Goal: Task Accomplishment & Management: Manage account settings

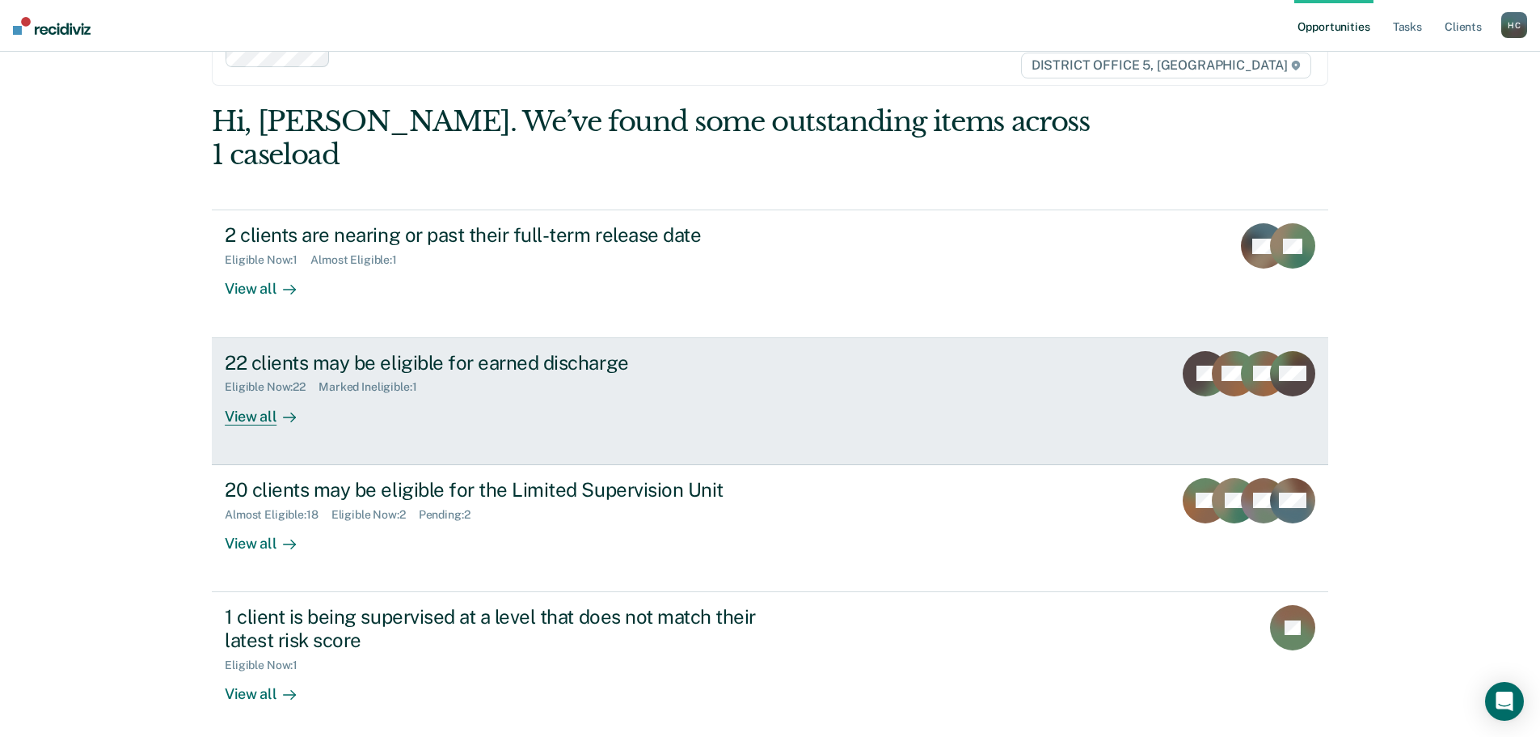
scroll to position [81, 0]
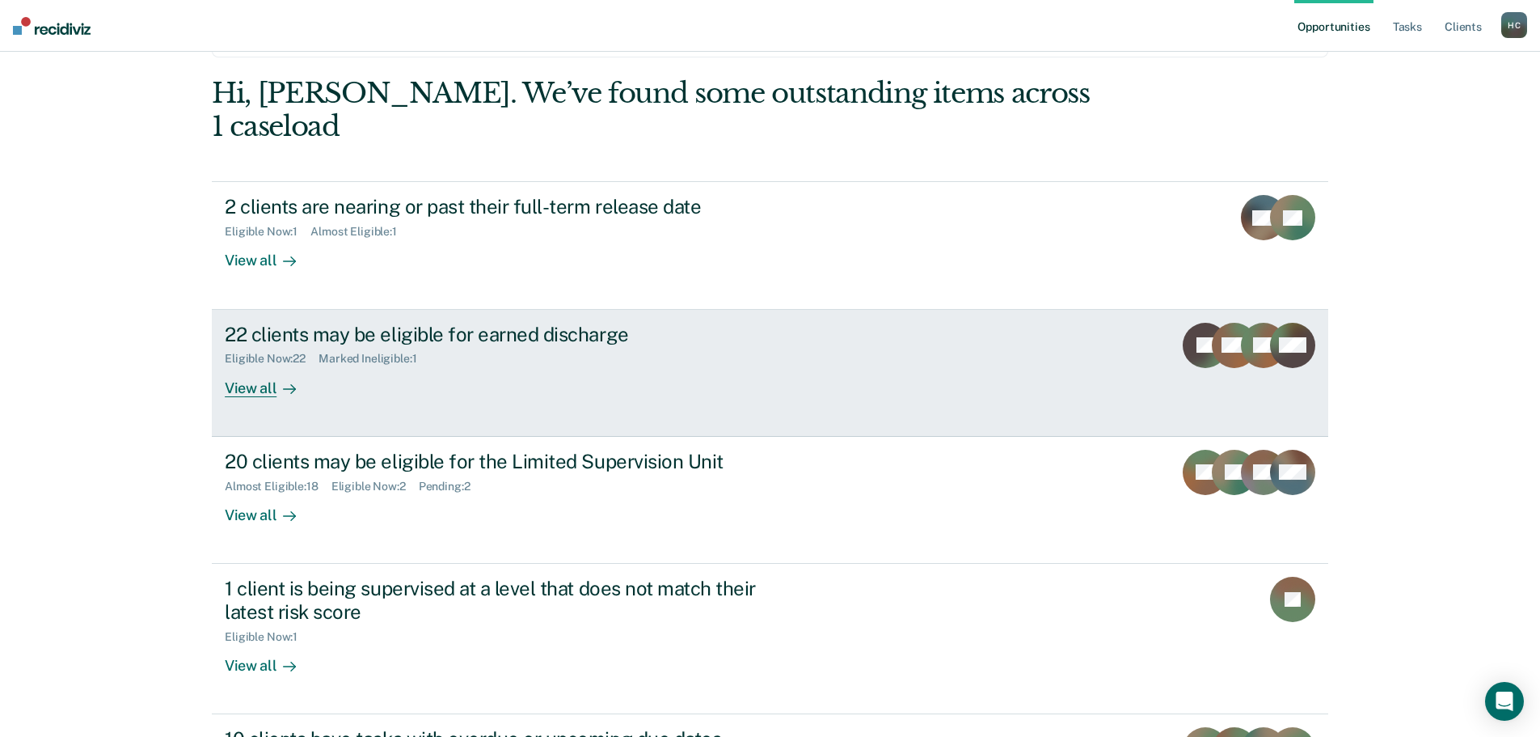
click at [674, 345] on div "Eligible Now : 22 Marked Ineligible : 1" at bounding box center [509, 355] width 568 height 20
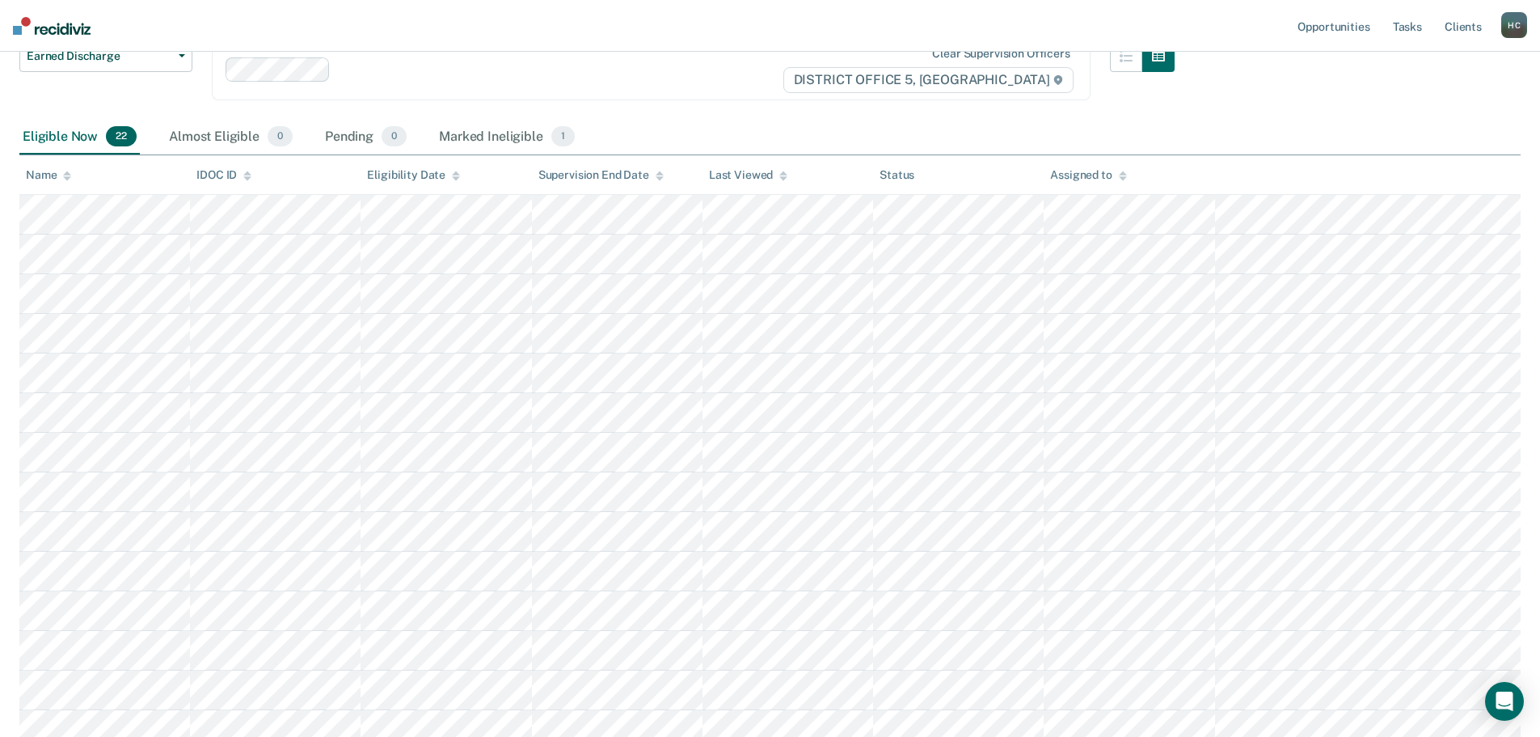
scroll to position [243, 0]
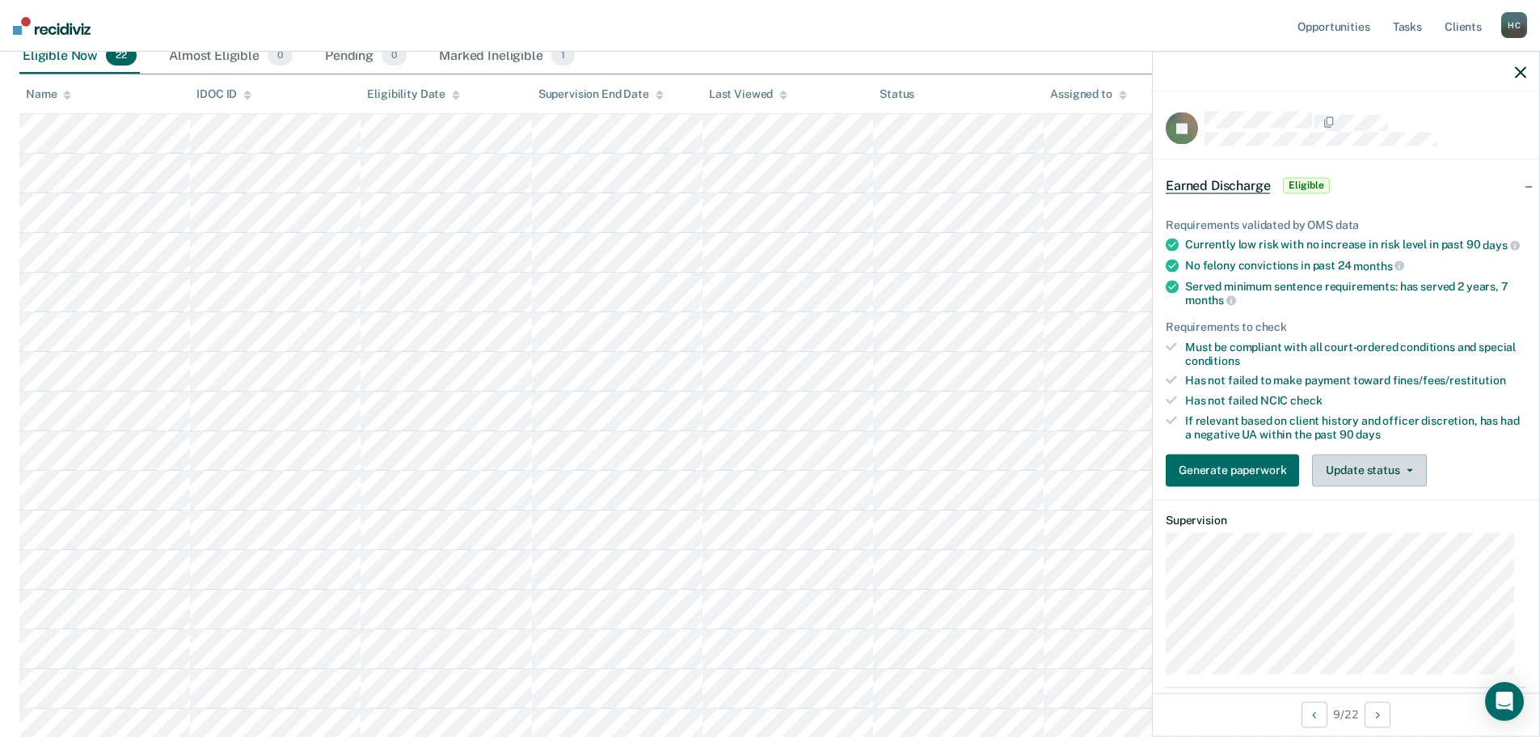
click at [1400, 471] on span "button" at bounding box center [1406, 469] width 13 height 3
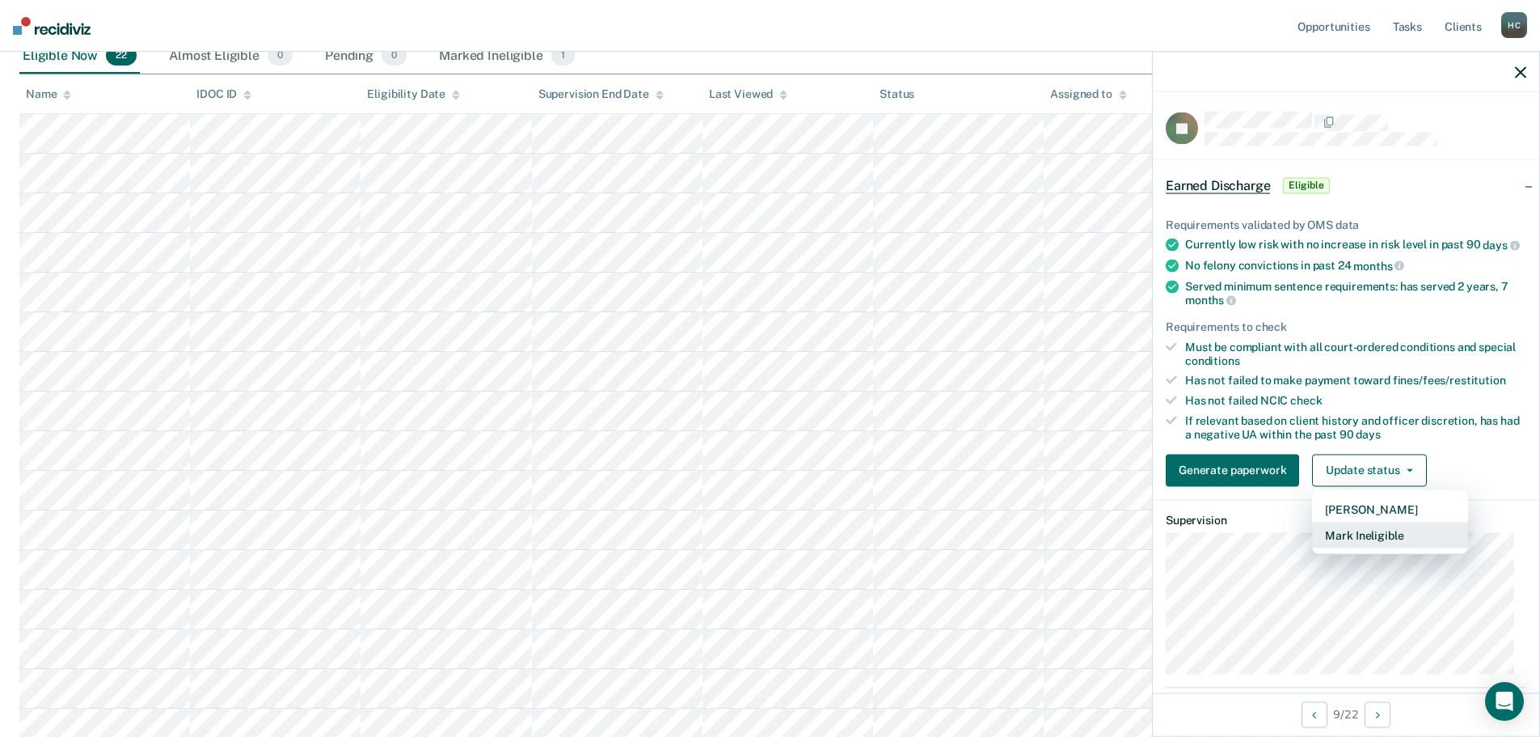
click at [1389, 544] on button "Mark Ineligible" at bounding box center [1390, 534] width 156 height 26
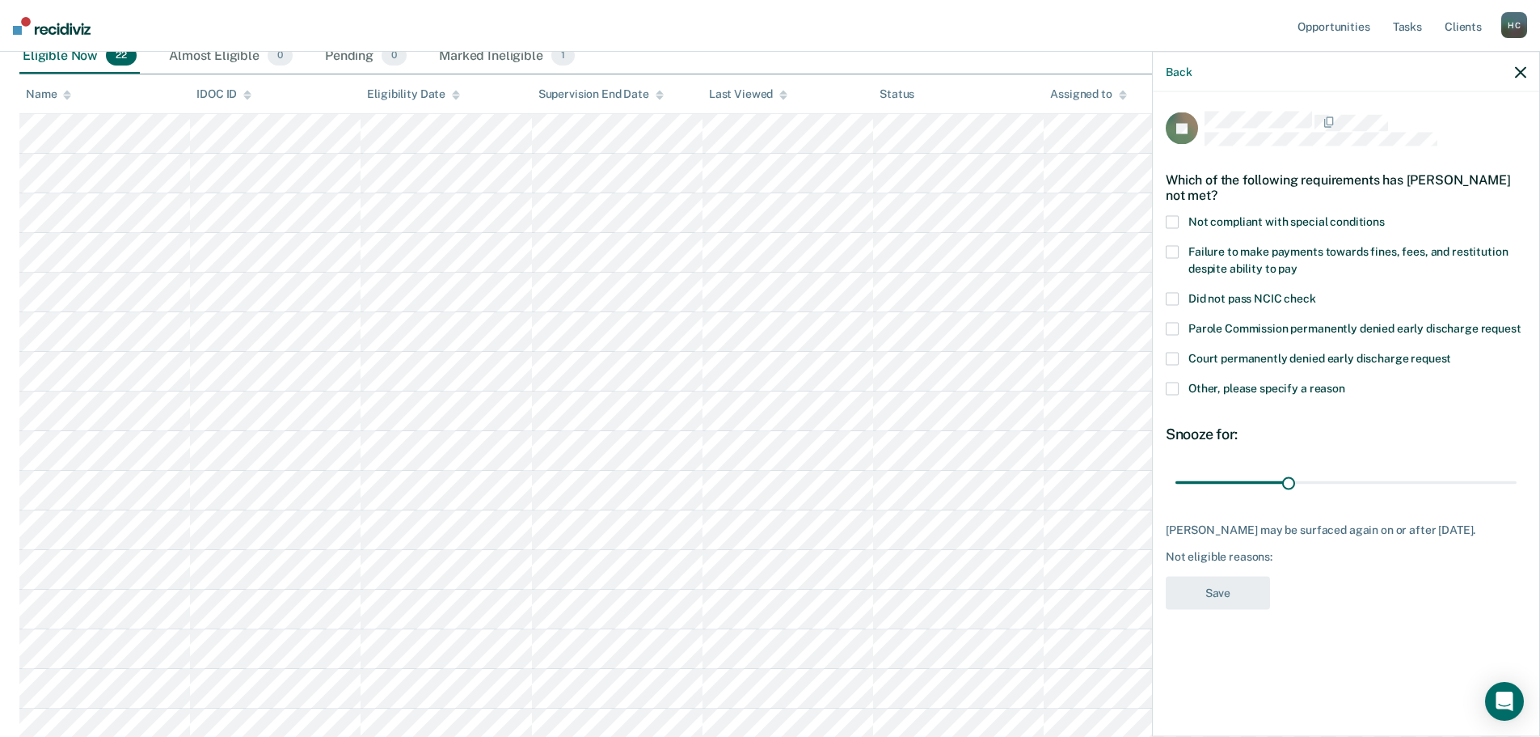
click at [1172, 224] on span at bounding box center [1172, 222] width 13 height 13
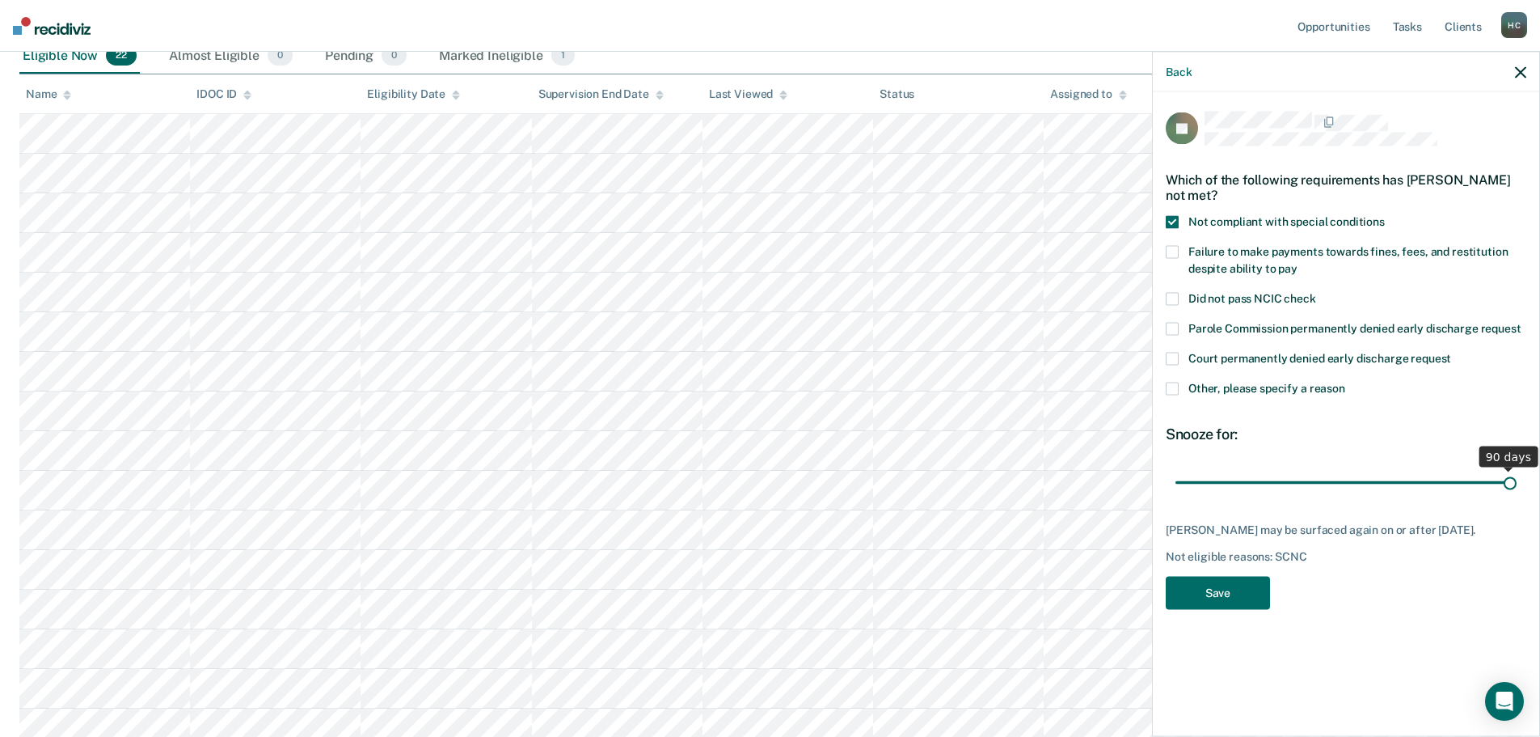
drag, startPoint x: 1288, startPoint y: 488, endPoint x: 1551, endPoint y: 481, distance: 263.6
type input "90"
click at [1517, 481] on input "range" at bounding box center [1346, 482] width 341 height 28
click at [1237, 608] on button "Save" at bounding box center [1218, 592] width 104 height 33
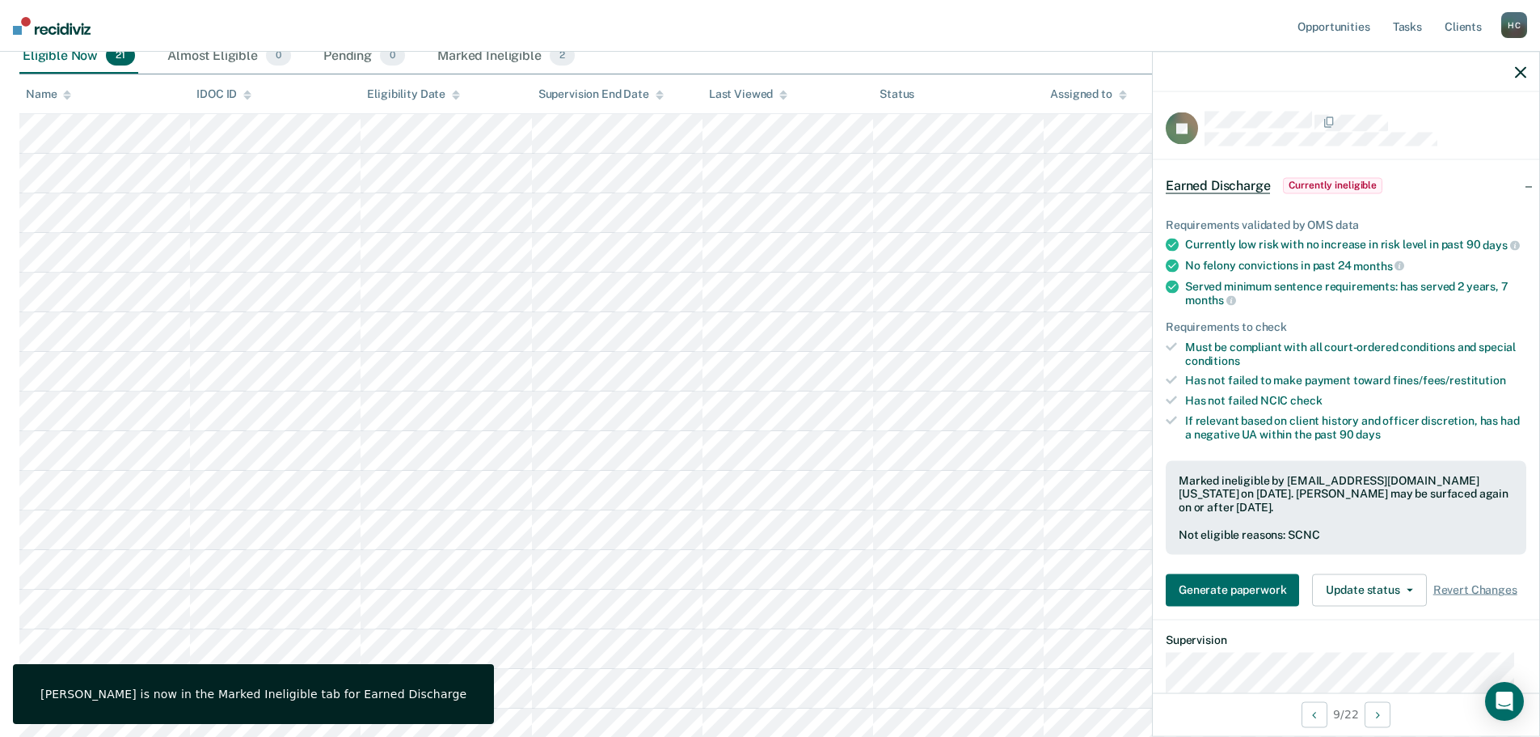
click at [1516, 63] on div at bounding box center [1346, 72] width 386 height 40
click at [1522, 70] on icon "button" at bounding box center [1520, 71] width 11 height 11
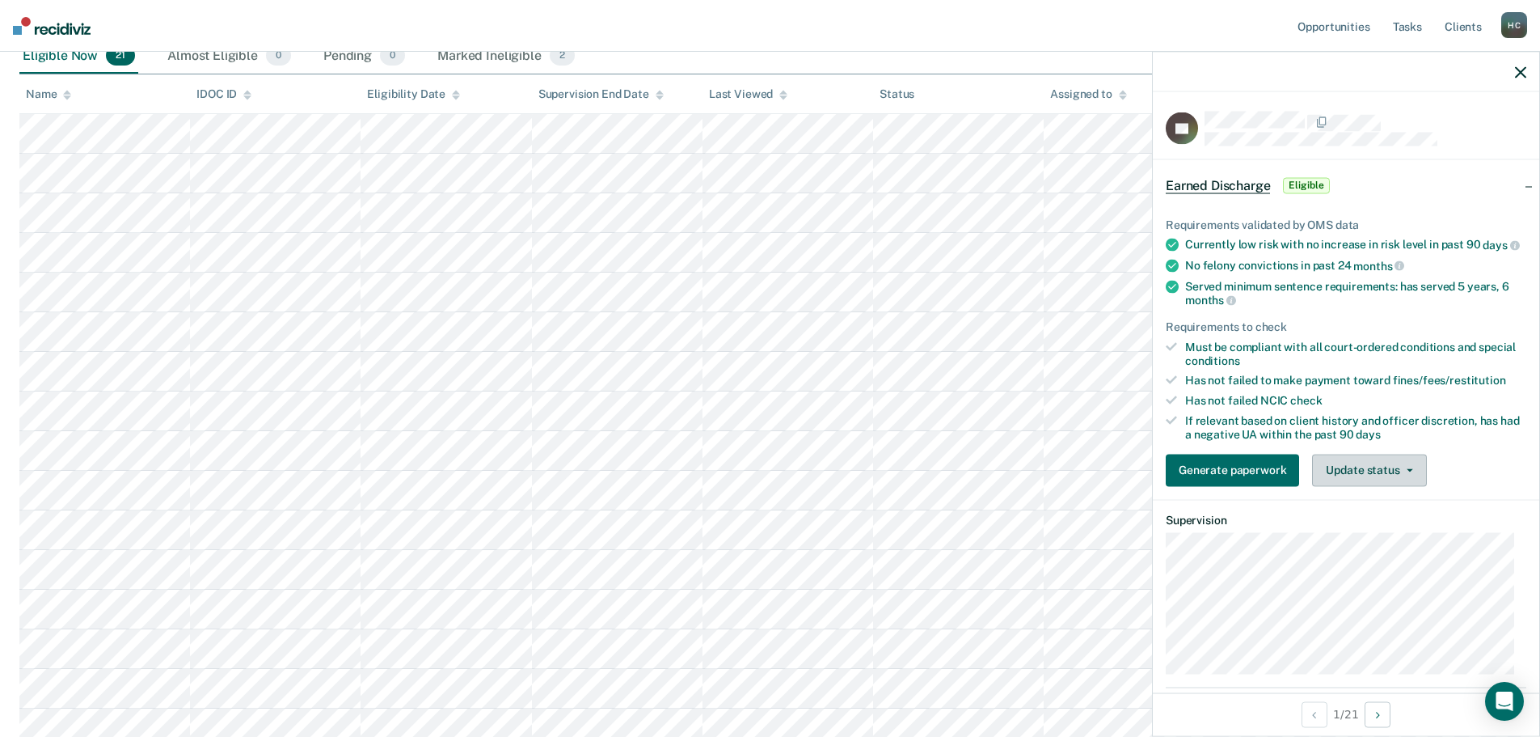
click at [1390, 483] on button "Update status" at bounding box center [1369, 470] width 114 height 32
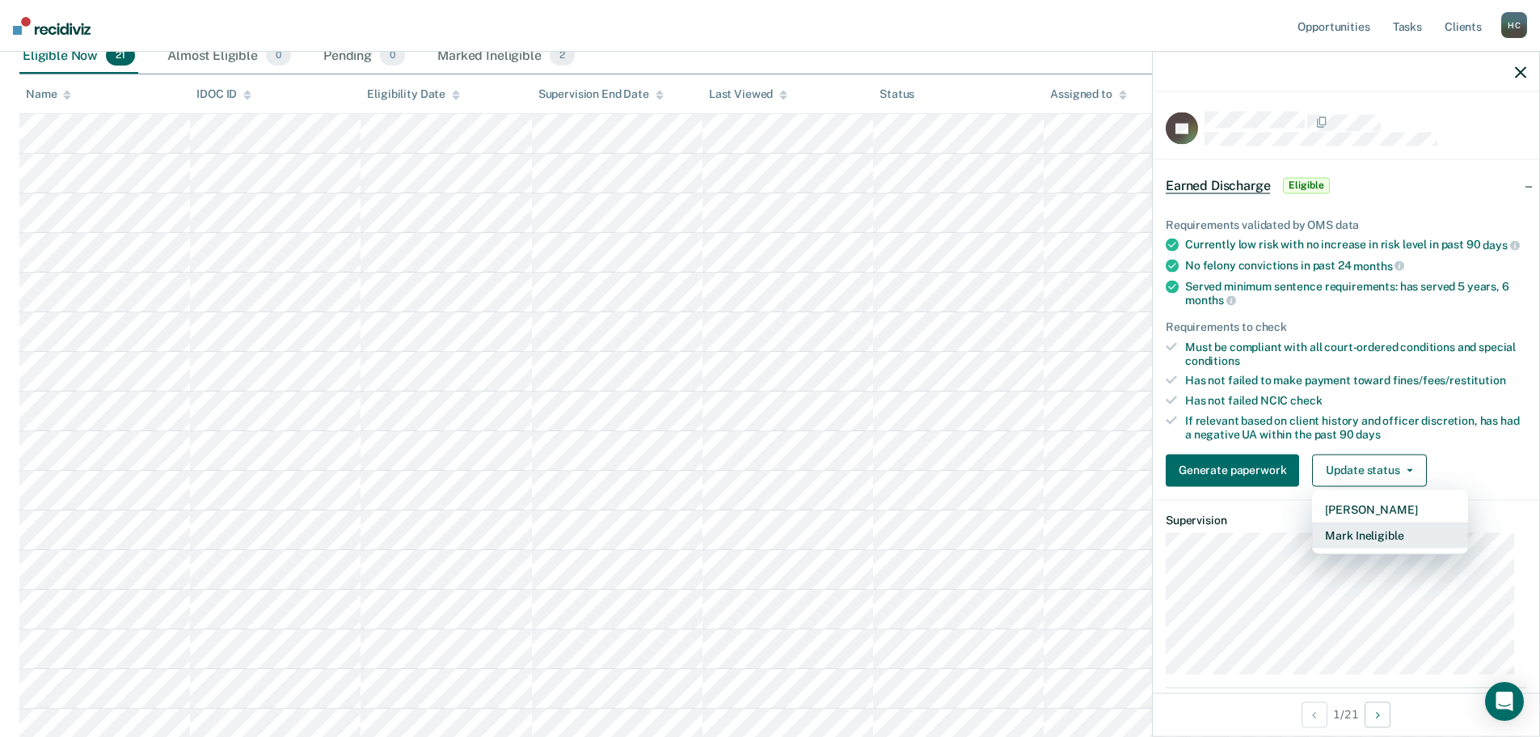
click at [1382, 547] on button "Mark Ineligible" at bounding box center [1390, 534] width 156 height 26
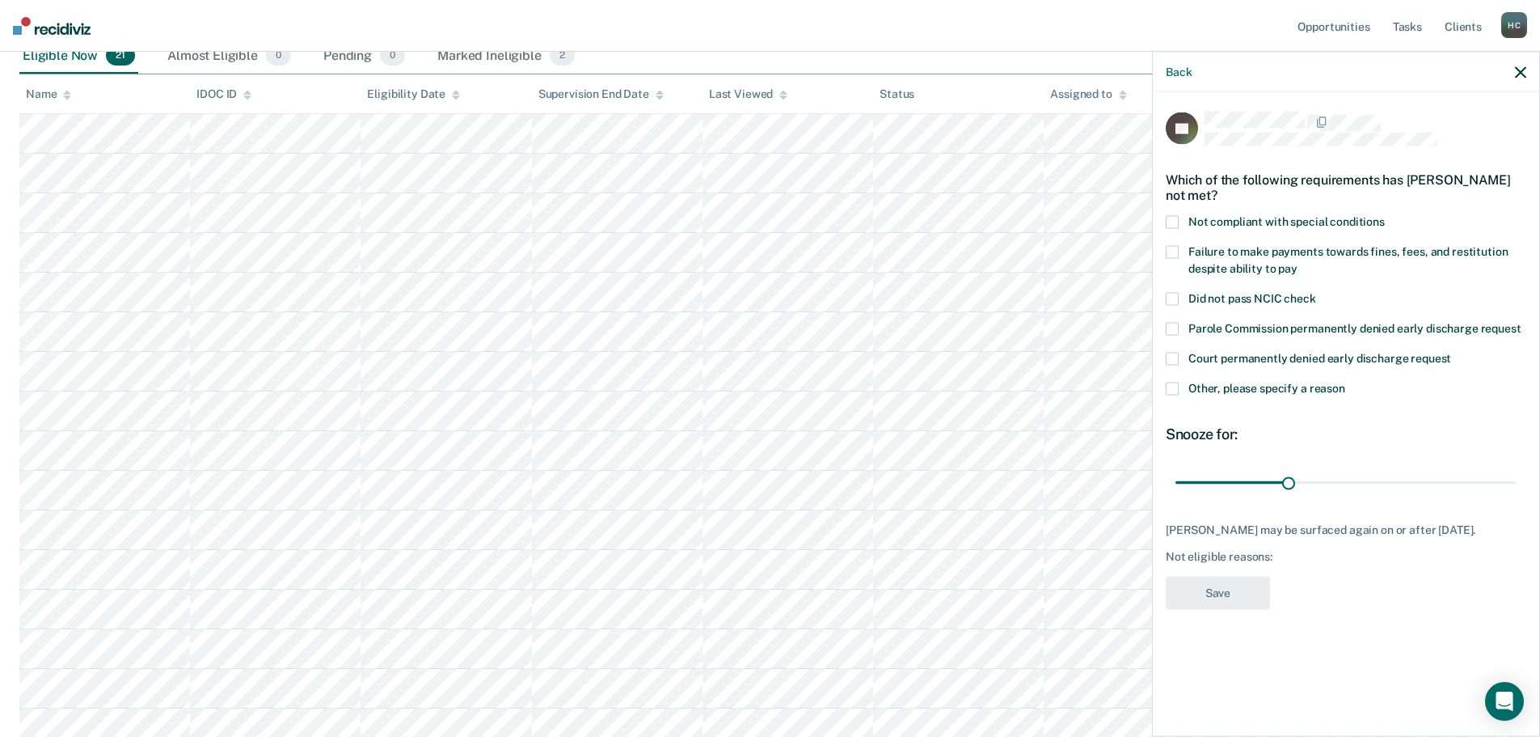
click at [1175, 385] on span at bounding box center [1172, 388] width 13 height 13
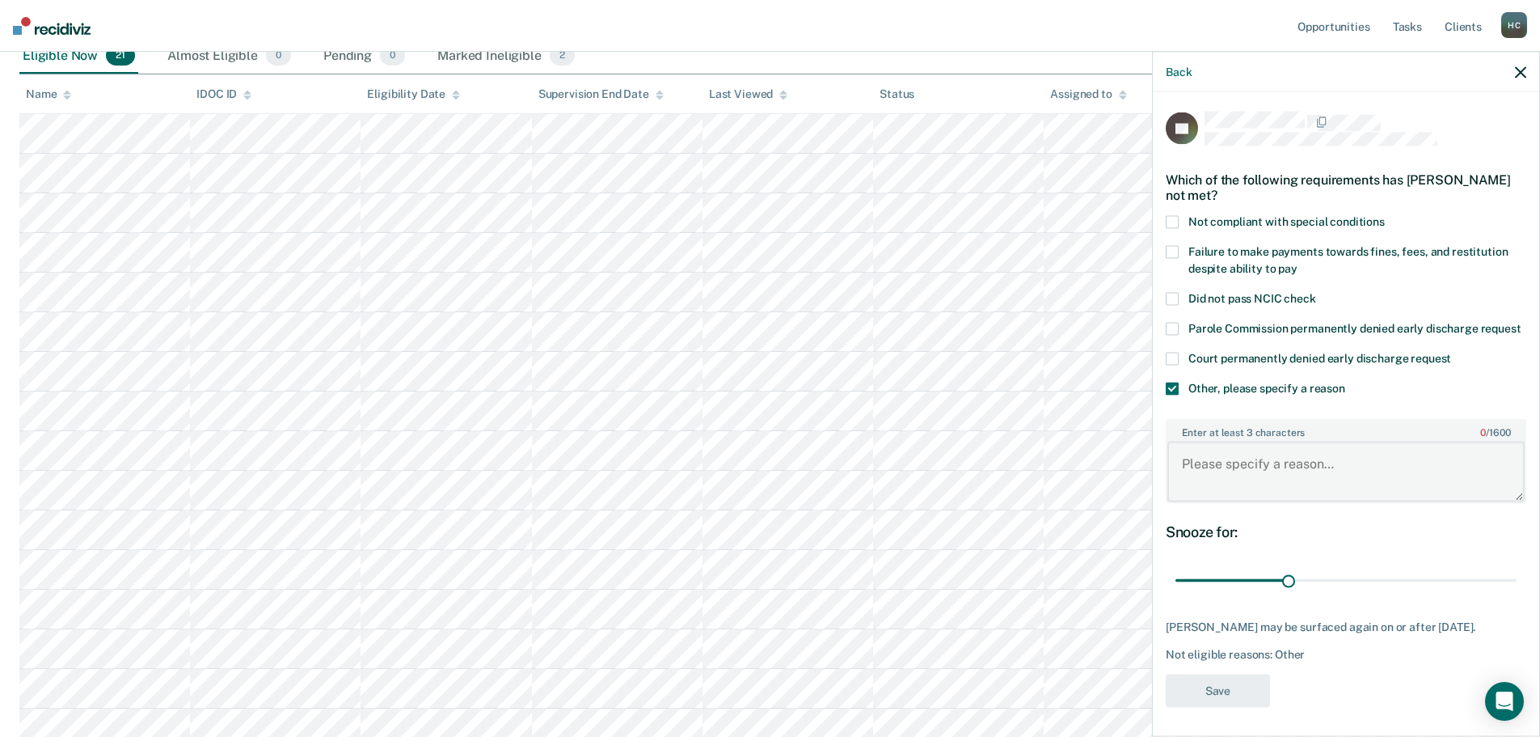
click at [1272, 490] on textarea "Enter at least 3 characters 0 / 1600" at bounding box center [1345, 471] width 357 height 60
type textarea "On interlock device"
drag, startPoint x: 1328, startPoint y: 600, endPoint x: 1551, endPoint y: 609, distance: 223.3
type input "90"
click at [1517, 594] on input "range" at bounding box center [1346, 580] width 341 height 28
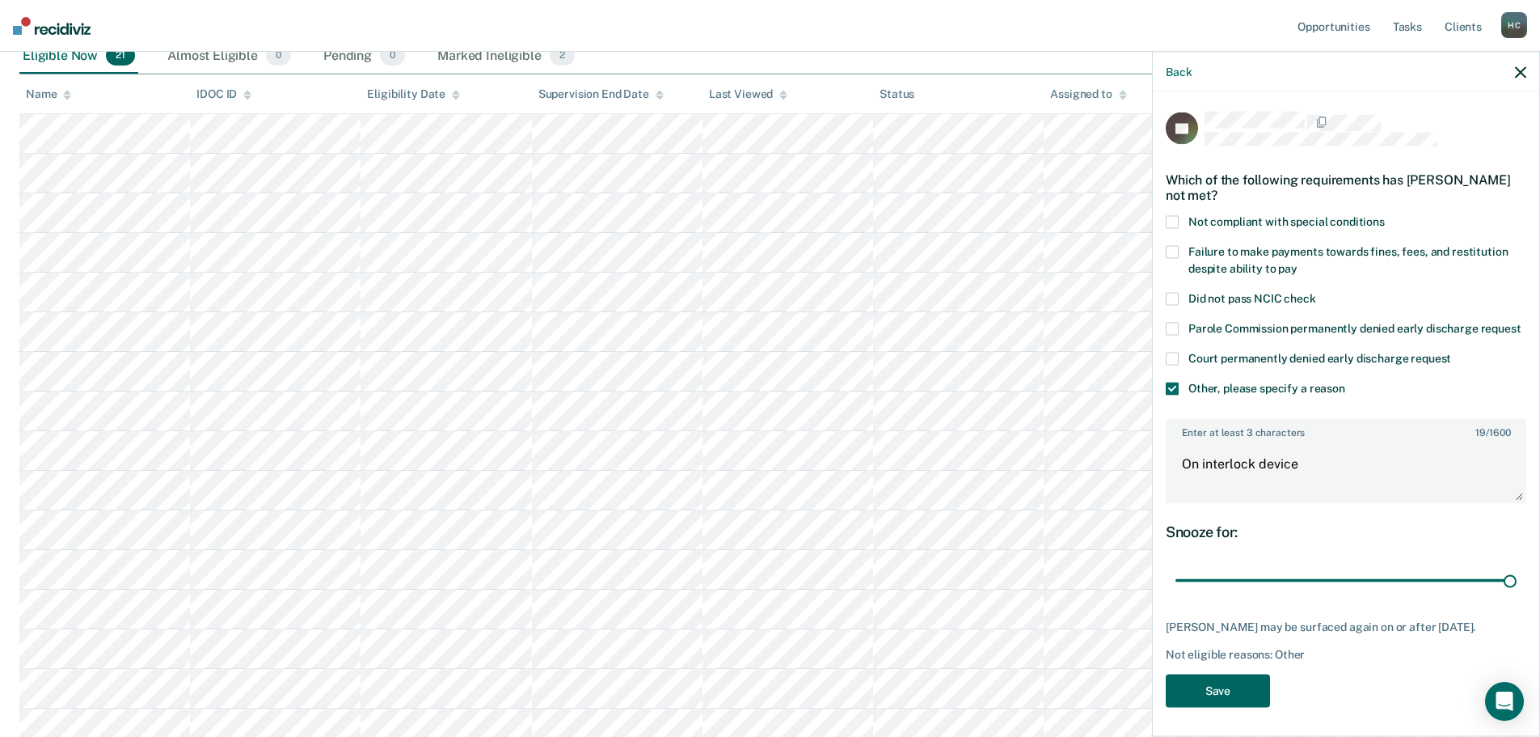
click at [1227, 707] on button "Save" at bounding box center [1218, 689] width 104 height 33
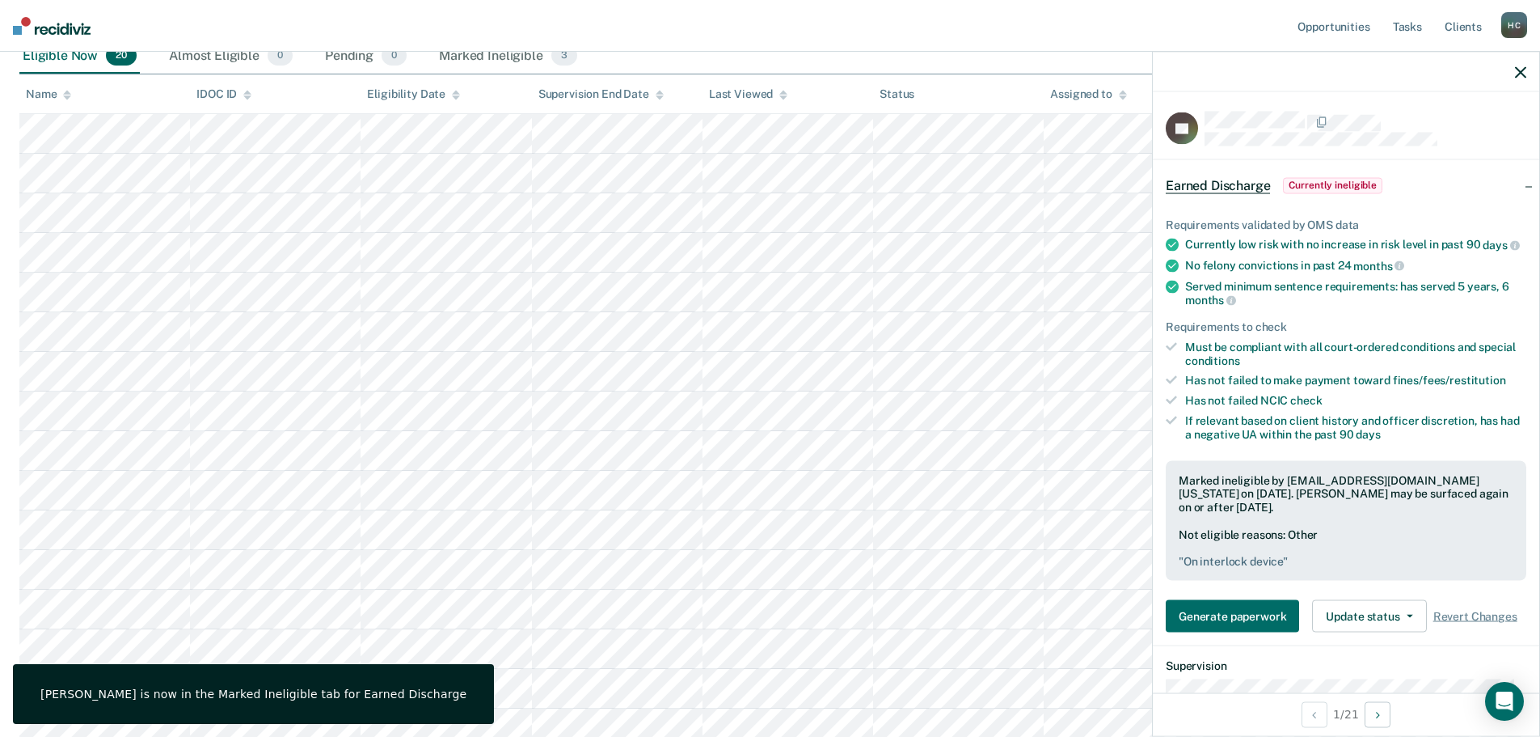
click at [1524, 66] on icon "button" at bounding box center [1520, 71] width 11 height 11
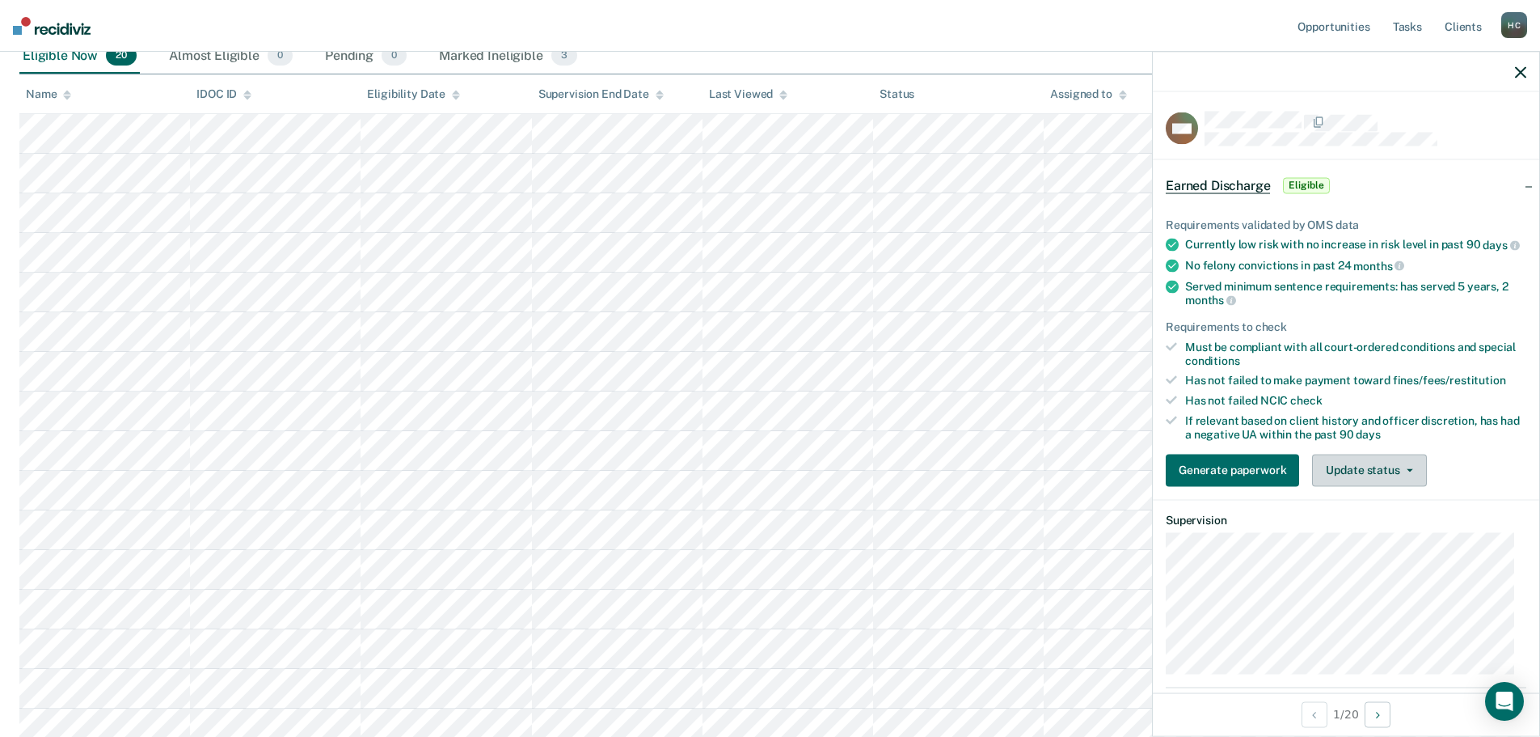
click at [1344, 472] on button "Update status" at bounding box center [1369, 470] width 114 height 32
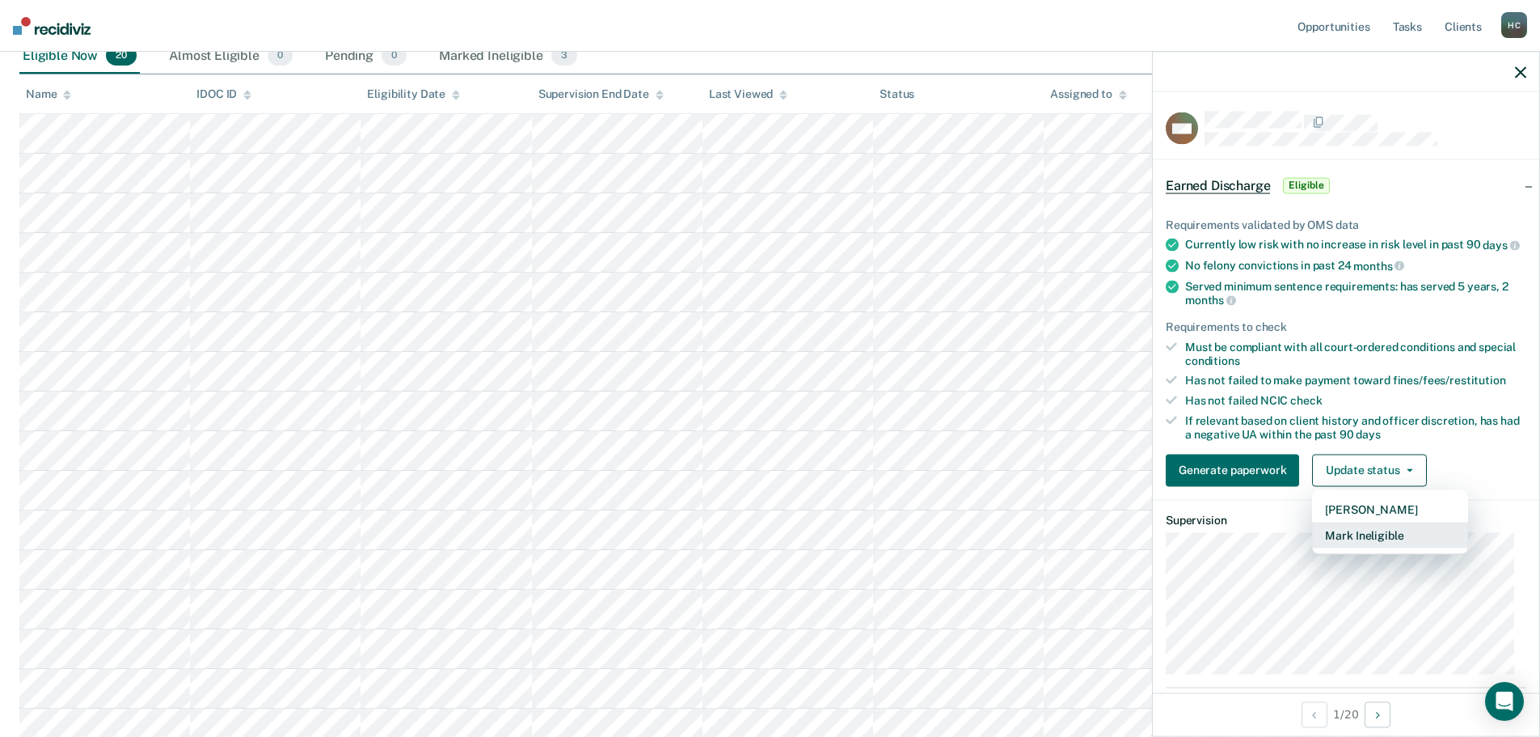
click at [1366, 547] on button "Mark Ineligible" at bounding box center [1390, 534] width 156 height 26
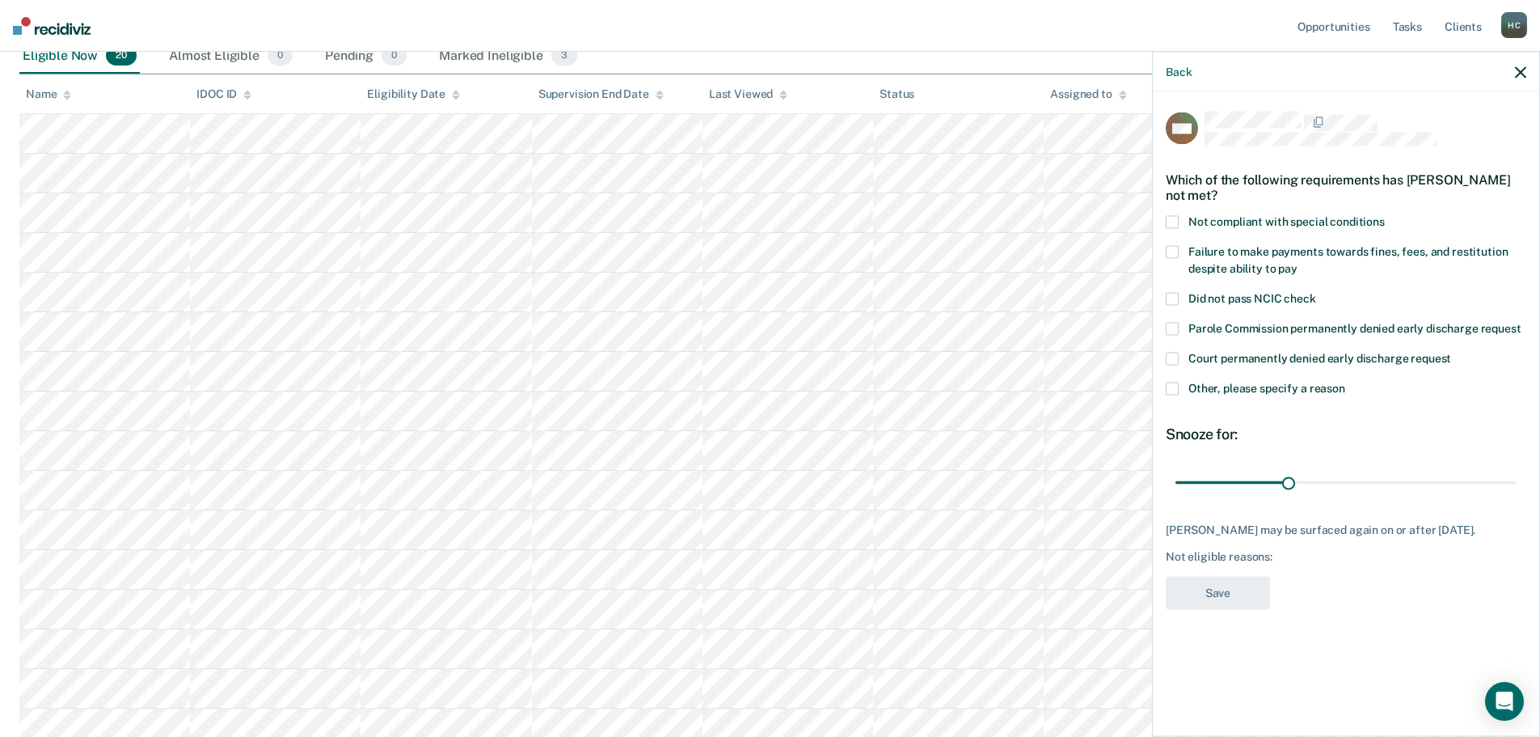
click at [1173, 222] on span at bounding box center [1172, 222] width 13 height 13
drag, startPoint x: 1286, startPoint y: 476, endPoint x: 1551, endPoint y: 494, distance: 265.8
type input "90"
click at [1517, 494] on input "range" at bounding box center [1346, 482] width 341 height 28
click at [1212, 592] on button "Save" at bounding box center [1218, 592] width 104 height 33
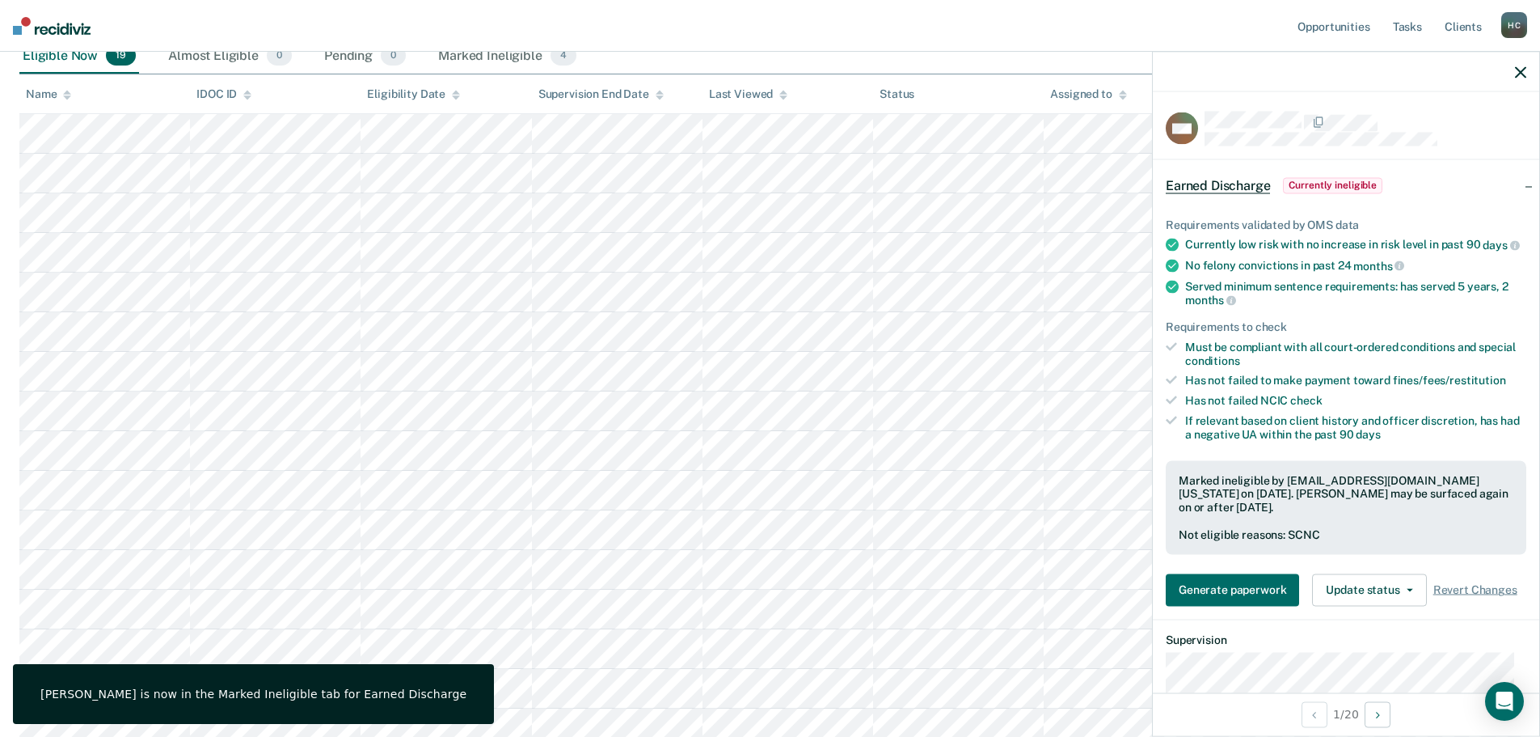
click at [1517, 74] on icon "button" at bounding box center [1520, 71] width 11 height 11
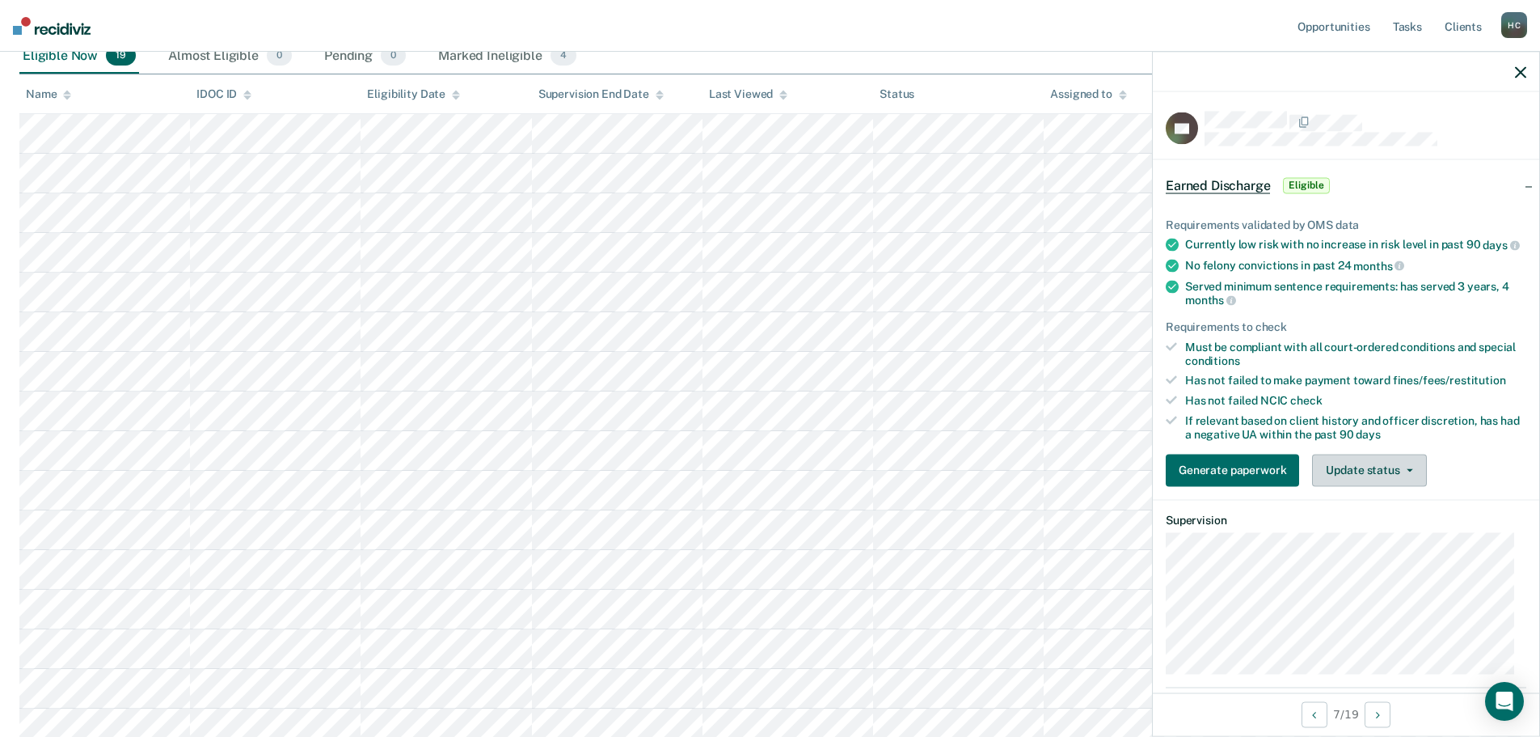
click at [1395, 484] on button "Update status" at bounding box center [1369, 470] width 114 height 32
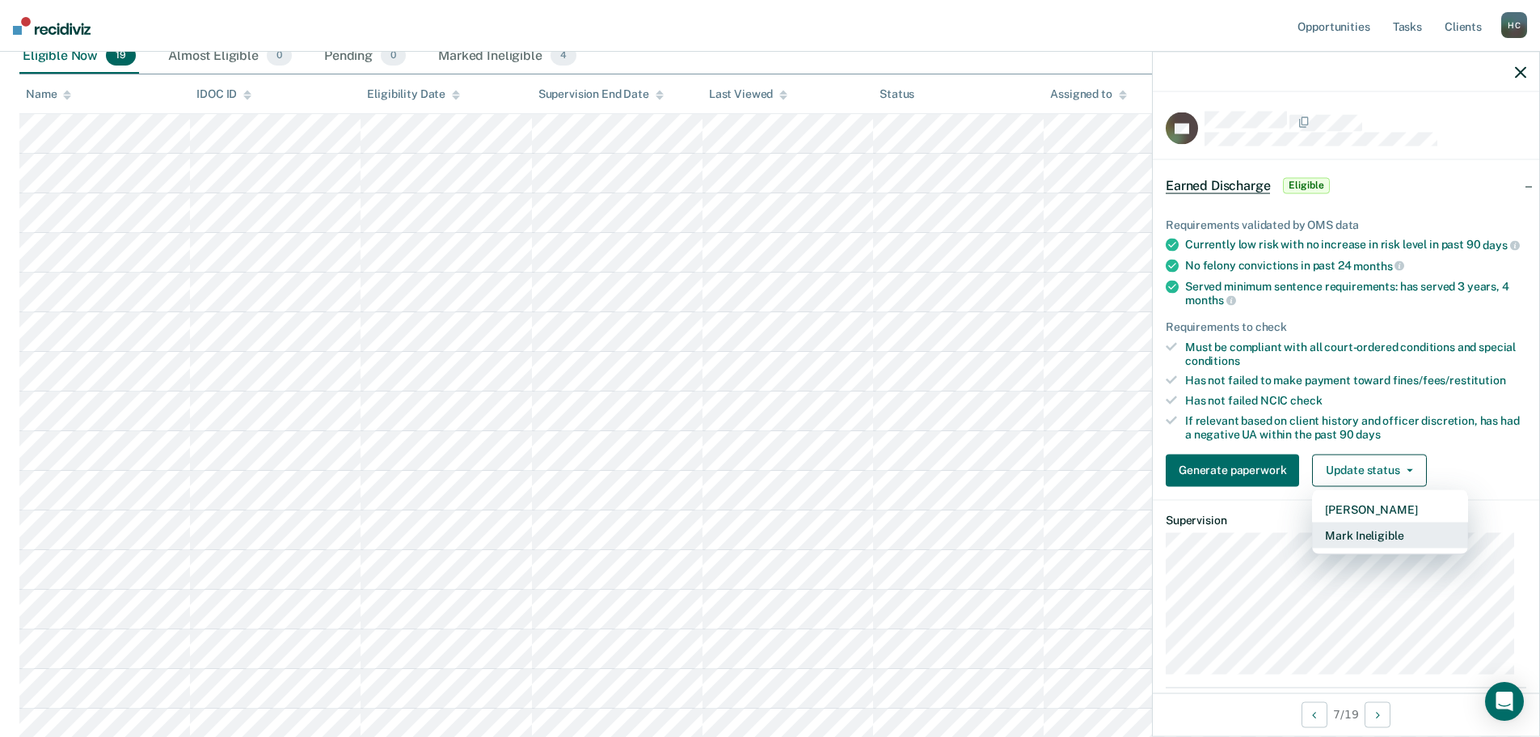
click at [1369, 547] on button "Mark Ineligible" at bounding box center [1390, 534] width 156 height 26
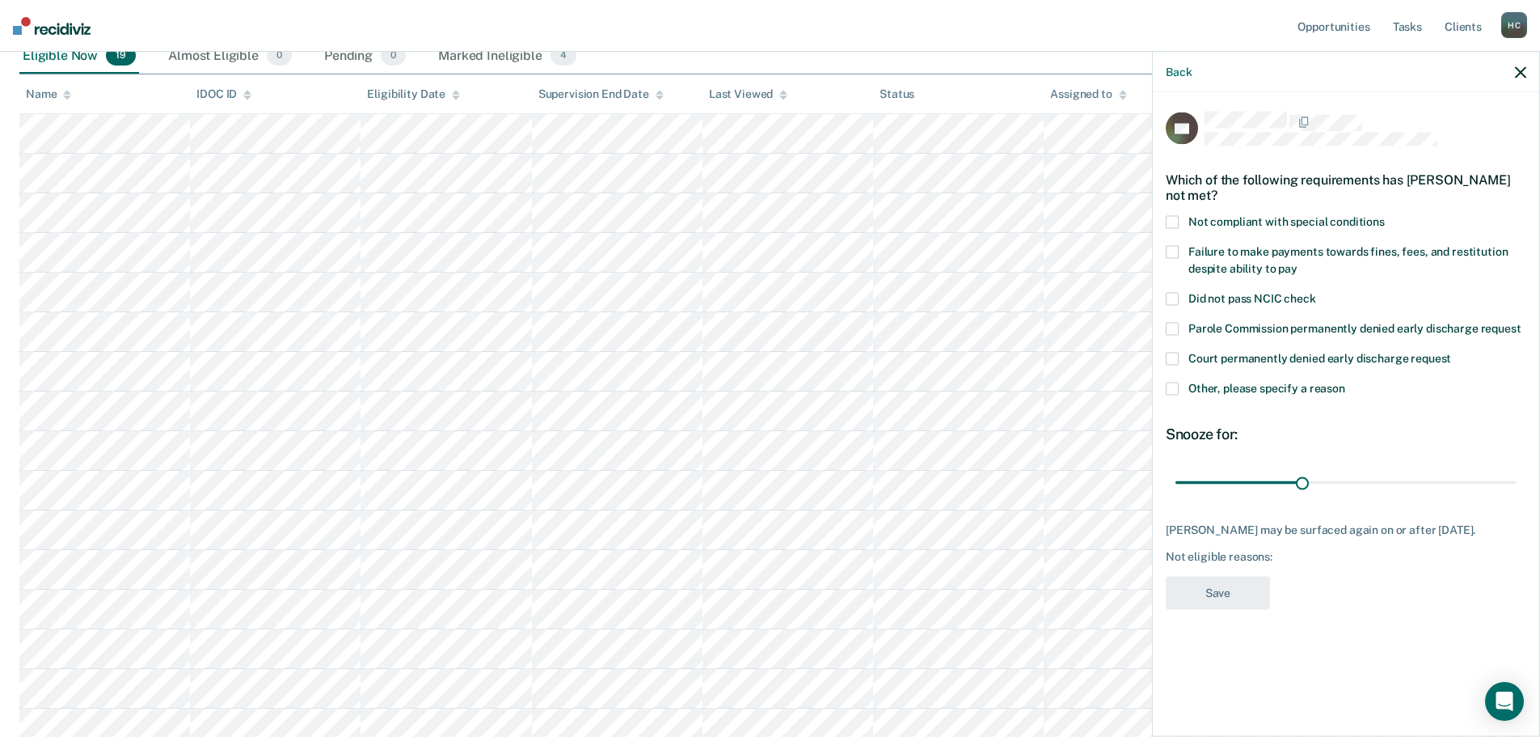
click at [1171, 220] on span at bounding box center [1172, 222] width 13 height 13
drag, startPoint x: 1313, startPoint y: 486, endPoint x: 1551, endPoint y: 479, distance: 238.6
type input "80"
click at [1517, 479] on input "range" at bounding box center [1346, 482] width 341 height 28
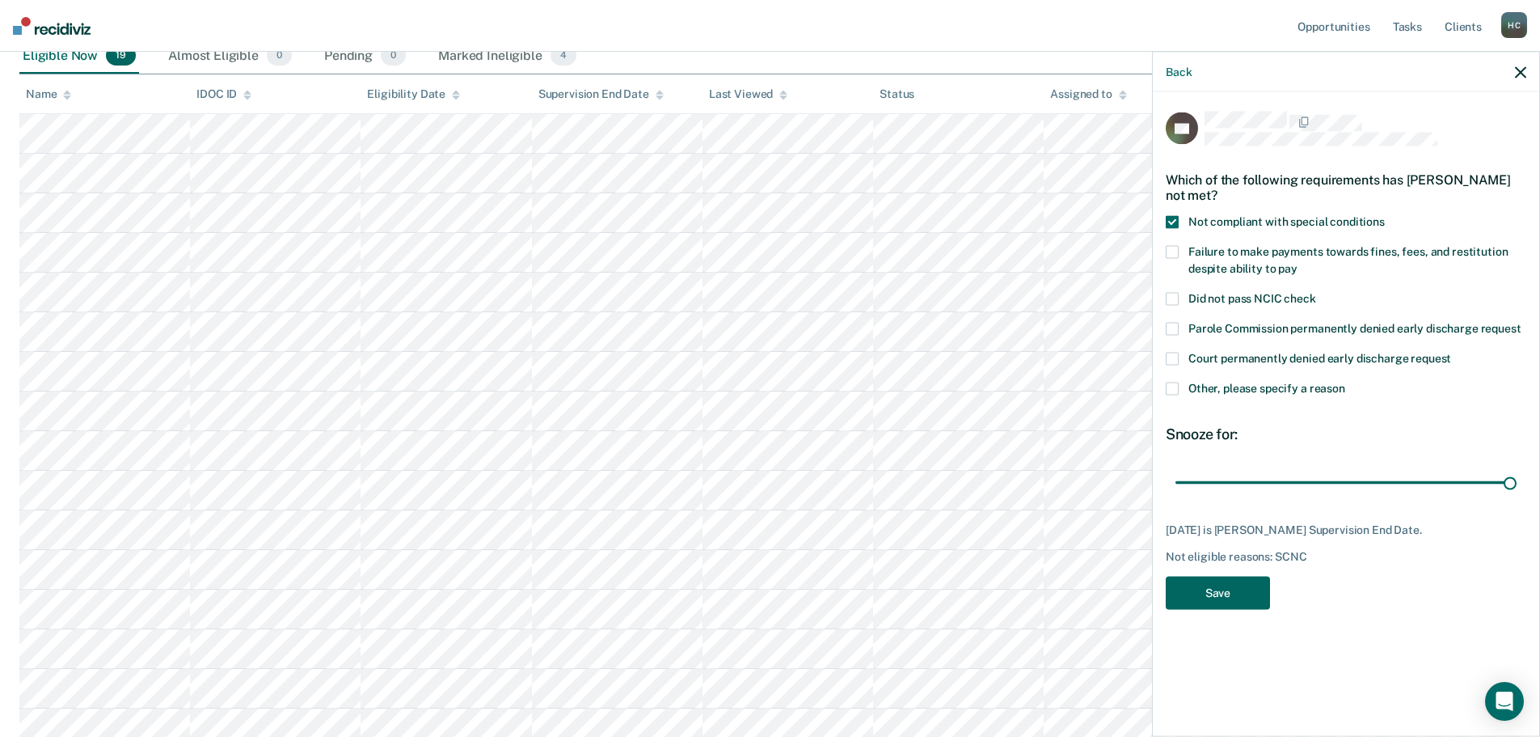
click at [1220, 591] on button "Save" at bounding box center [1218, 592] width 104 height 33
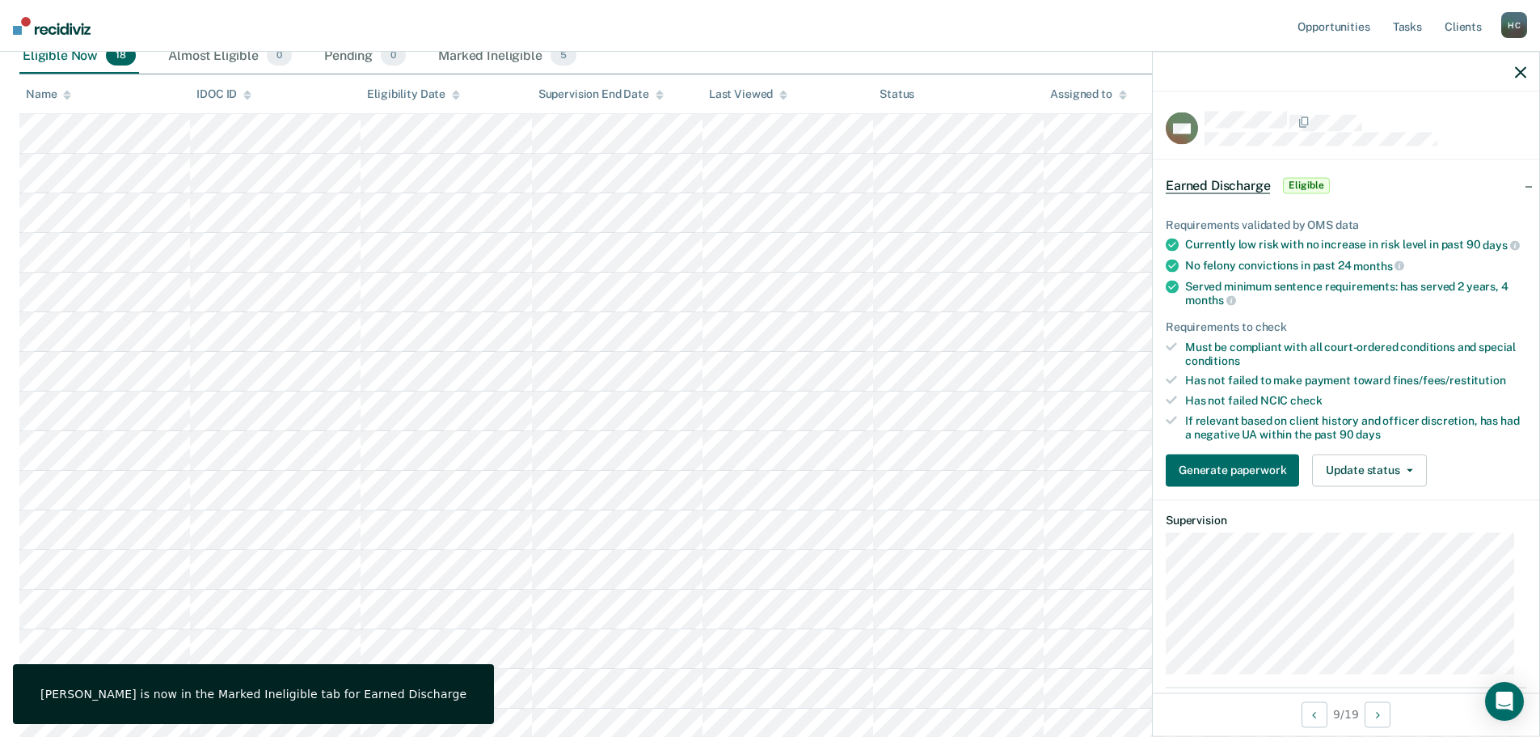
click at [1524, 77] on icon "button" at bounding box center [1520, 71] width 11 height 11
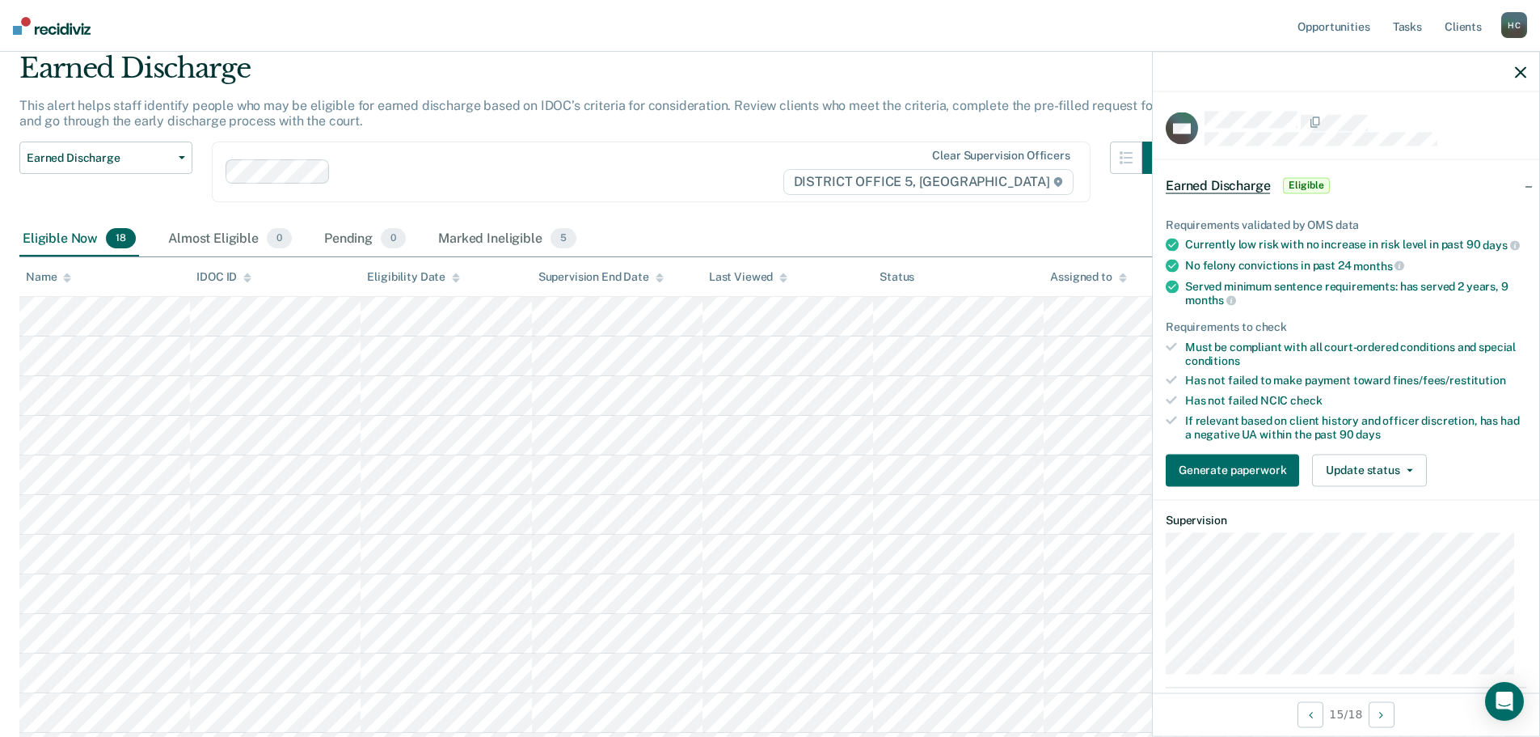
scroll to position [0, 0]
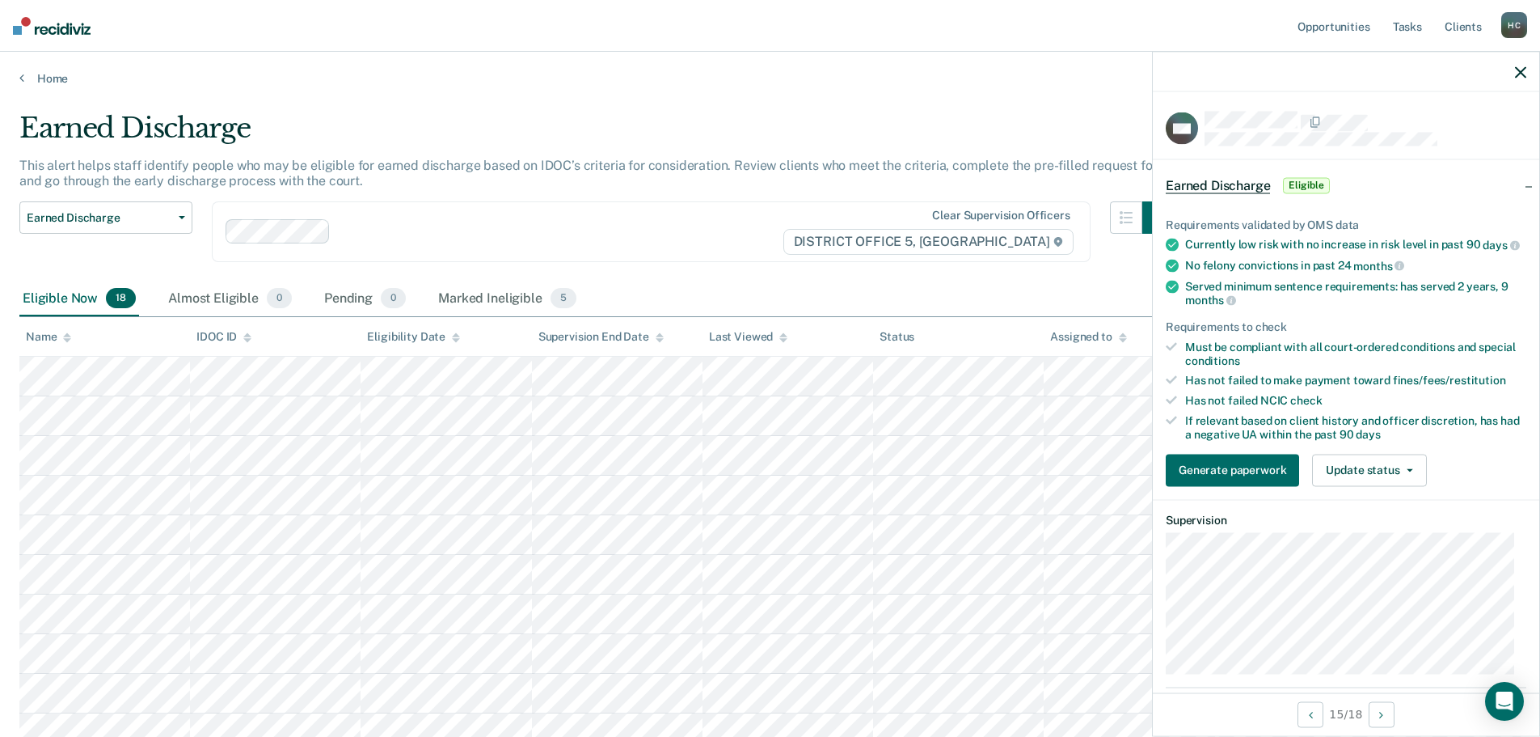
click at [1517, 73] on icon "button" at bounding box center [1520, 71] width 11 height 11
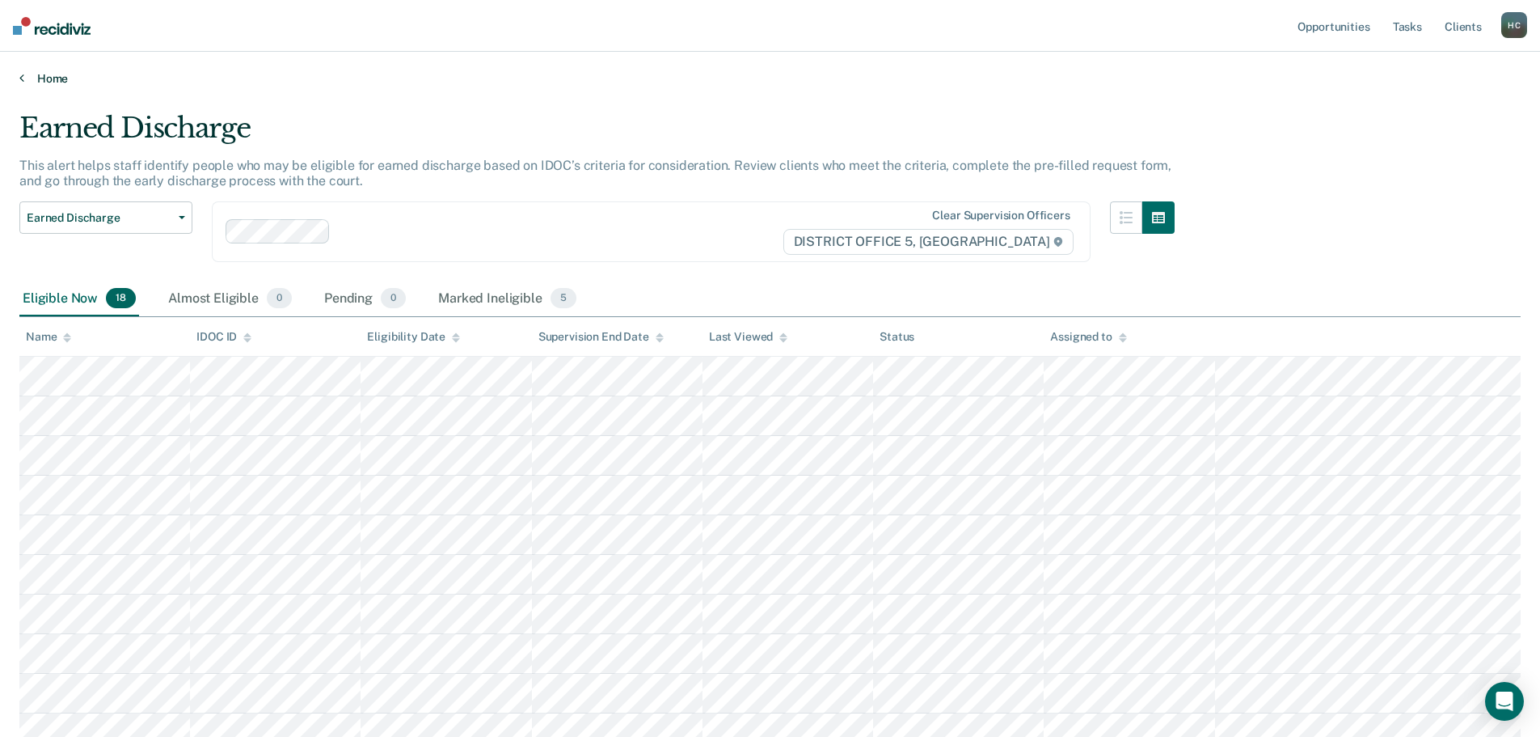
click at [36, 74] on link "Home" at bounding box center [769, 78] width 1501 height 15
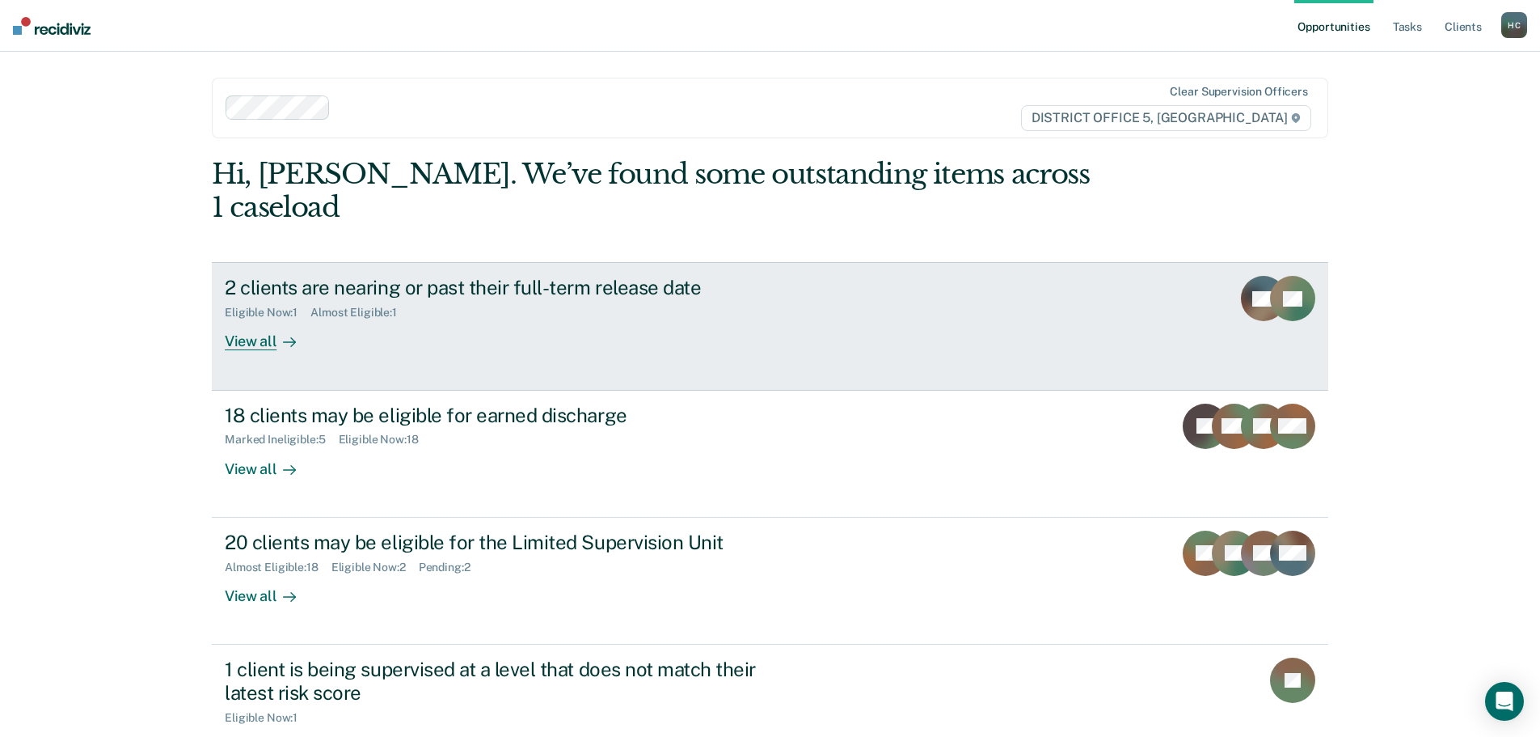
click at [514, 309] on div "2 clients are nearing or past their full-term release date Eligible Now : 1 Alm…" at bounding box center [528, 313] width 606 height 74
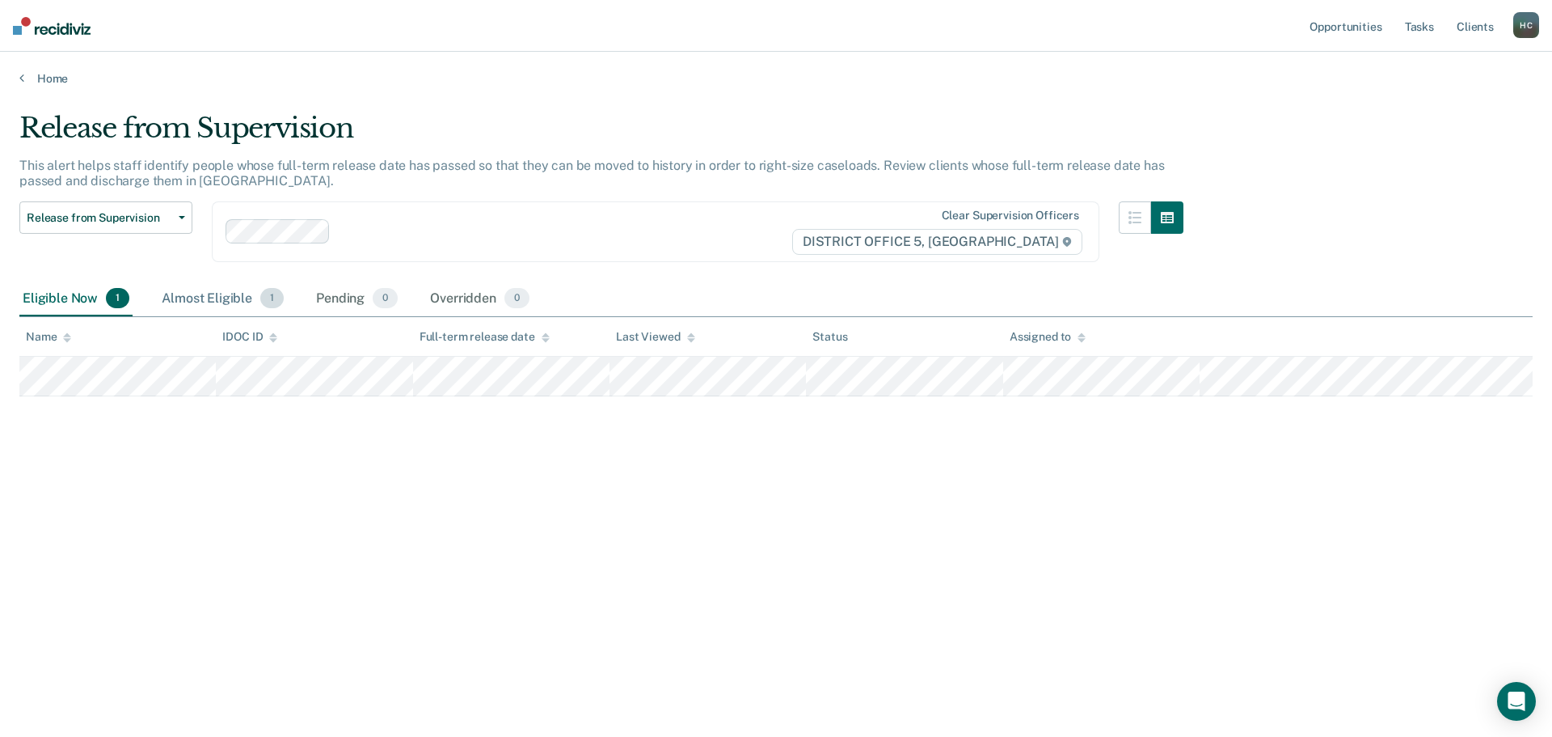
click at [222, 291] on div "Almost Eligible 1" at bounding box center [222, 299] width 129 height 36
click at [1131, 213] on icon "button" at bounding box center [1135, 217] width 13 height 13
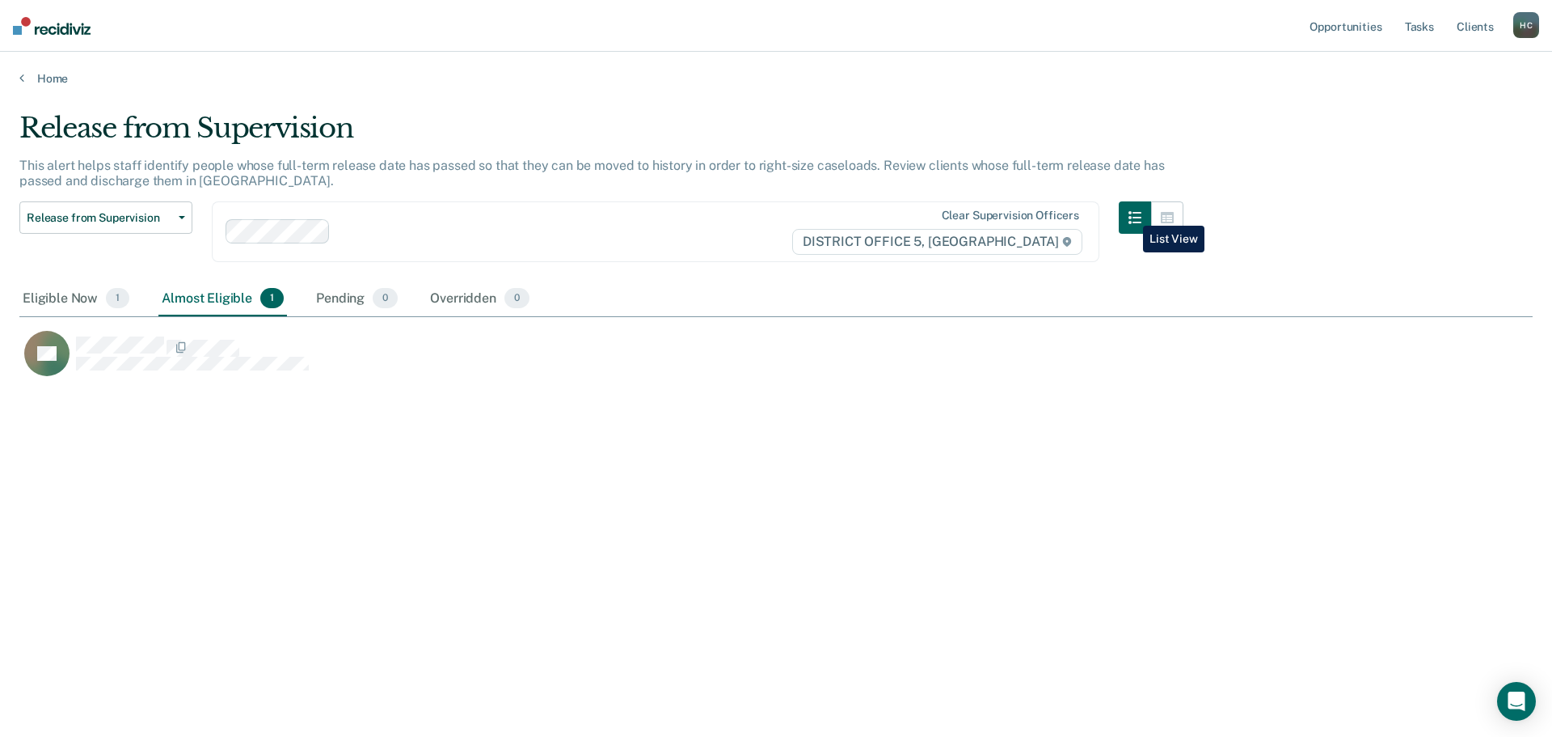
scroll to position [492, 1501]
click at [1165, 218] on icon "button" at bounding box center [1167, 217] width 13 height 13
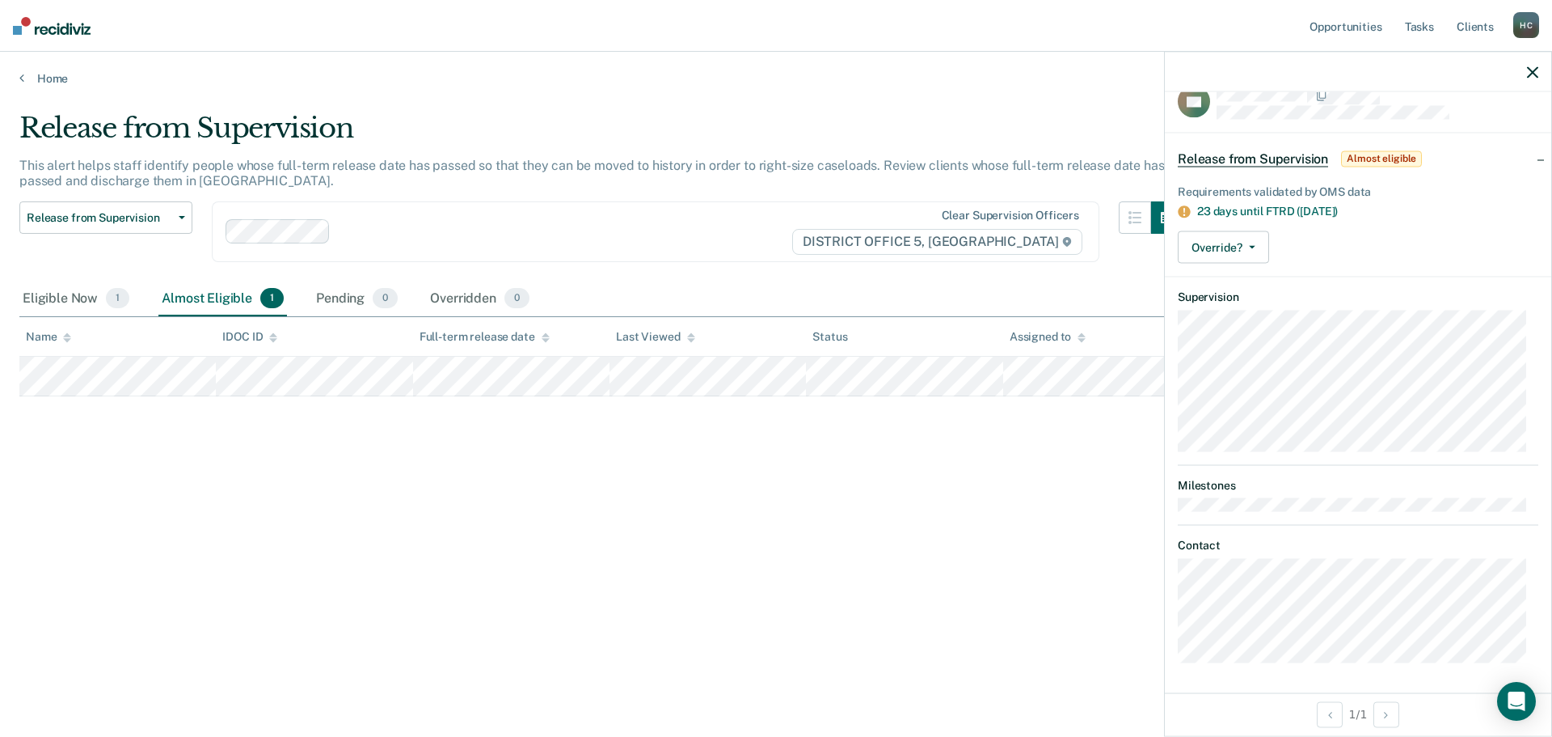
scroll to position [0, 0]
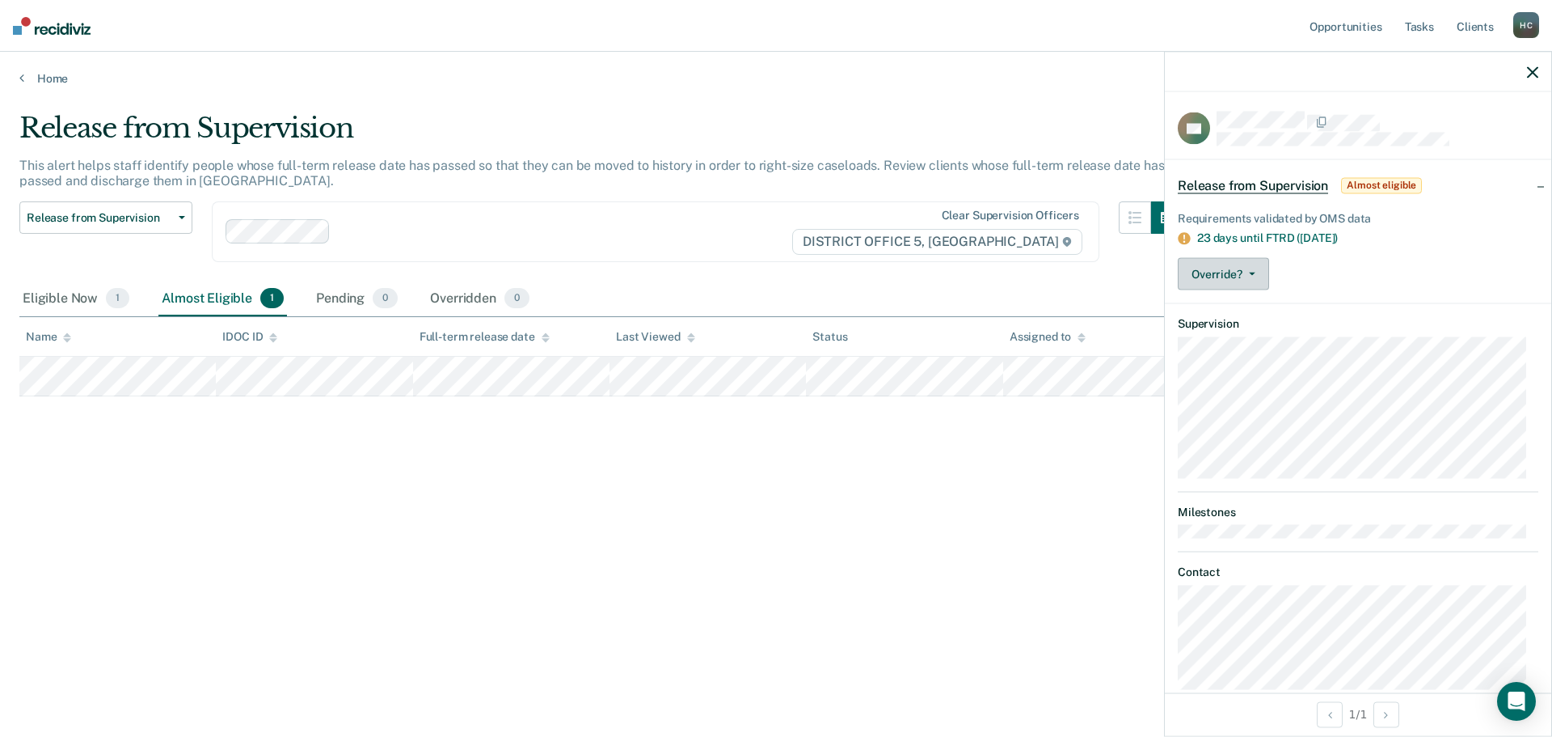
click at [1246, 261] on button "Override?" at bounding box center [1223, 274] width 91 height 32
click at [1053, 456] on div "Release from Supervision This alert helps staff identify people whose full-term…" at bounding box center [775, 364] width 1513 height 504
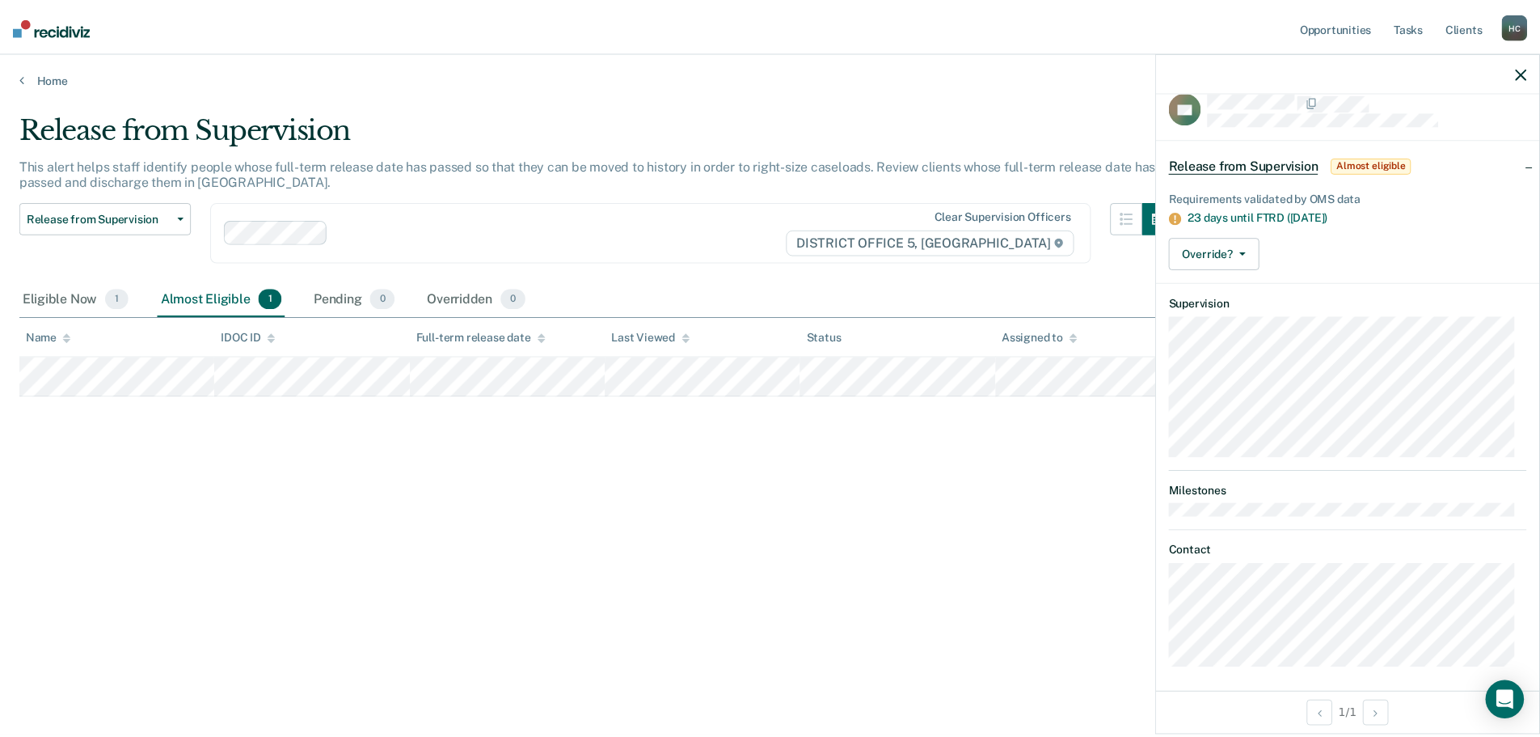
scroll to position [27, 0]
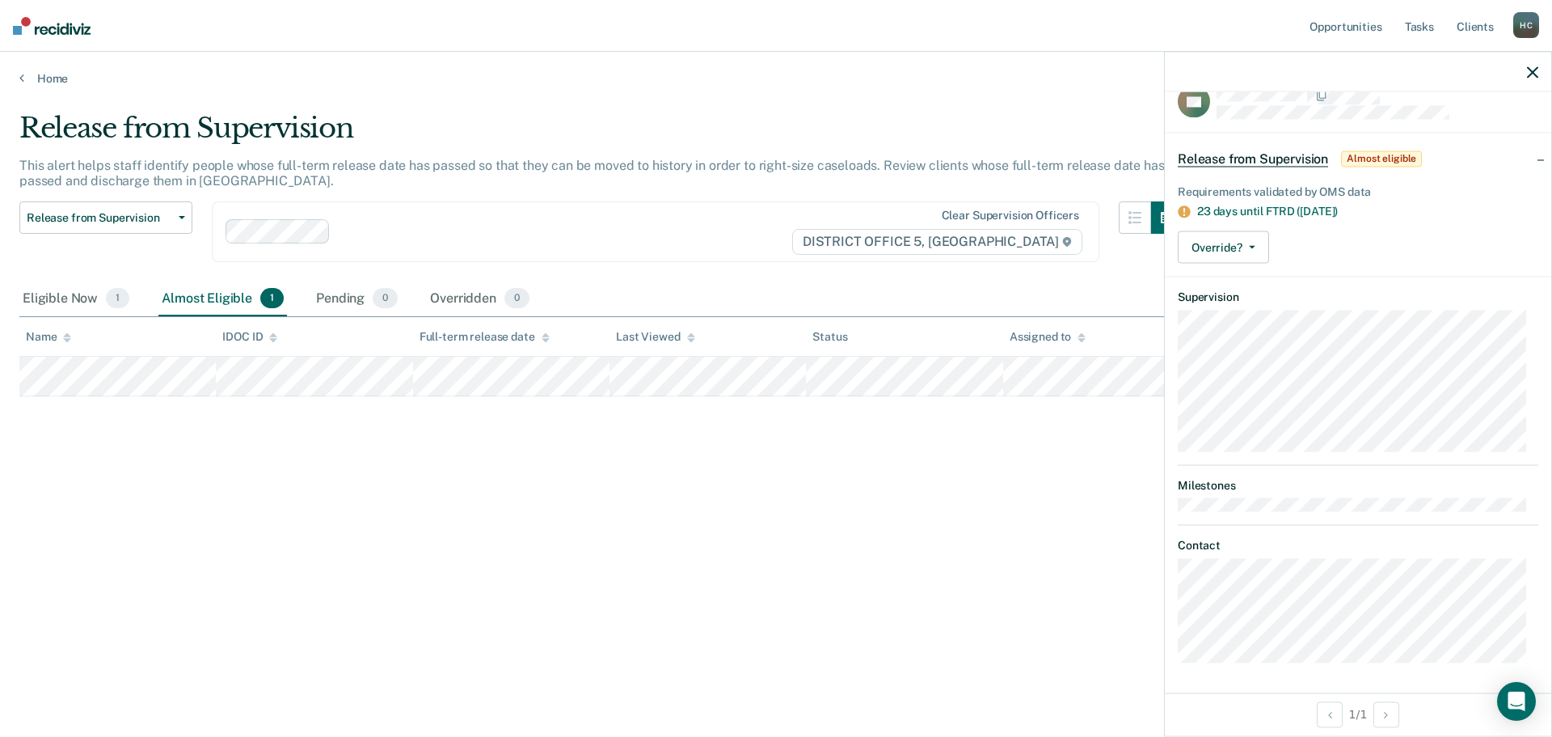
click at [1064, 520] on div "Release from Supervision This alert helps staff identify people whose full-term…" at bounding box center [775, 364] width 1513 height 504
click at [1065, 517] on div "Release from Supervision This alert helps staff identify people whose full-term…" at bounding box center [775, 364] width 1513 height 504
click at [1529, 74] on icon "button" at bounding box center [1532, 71] width 11 height 11
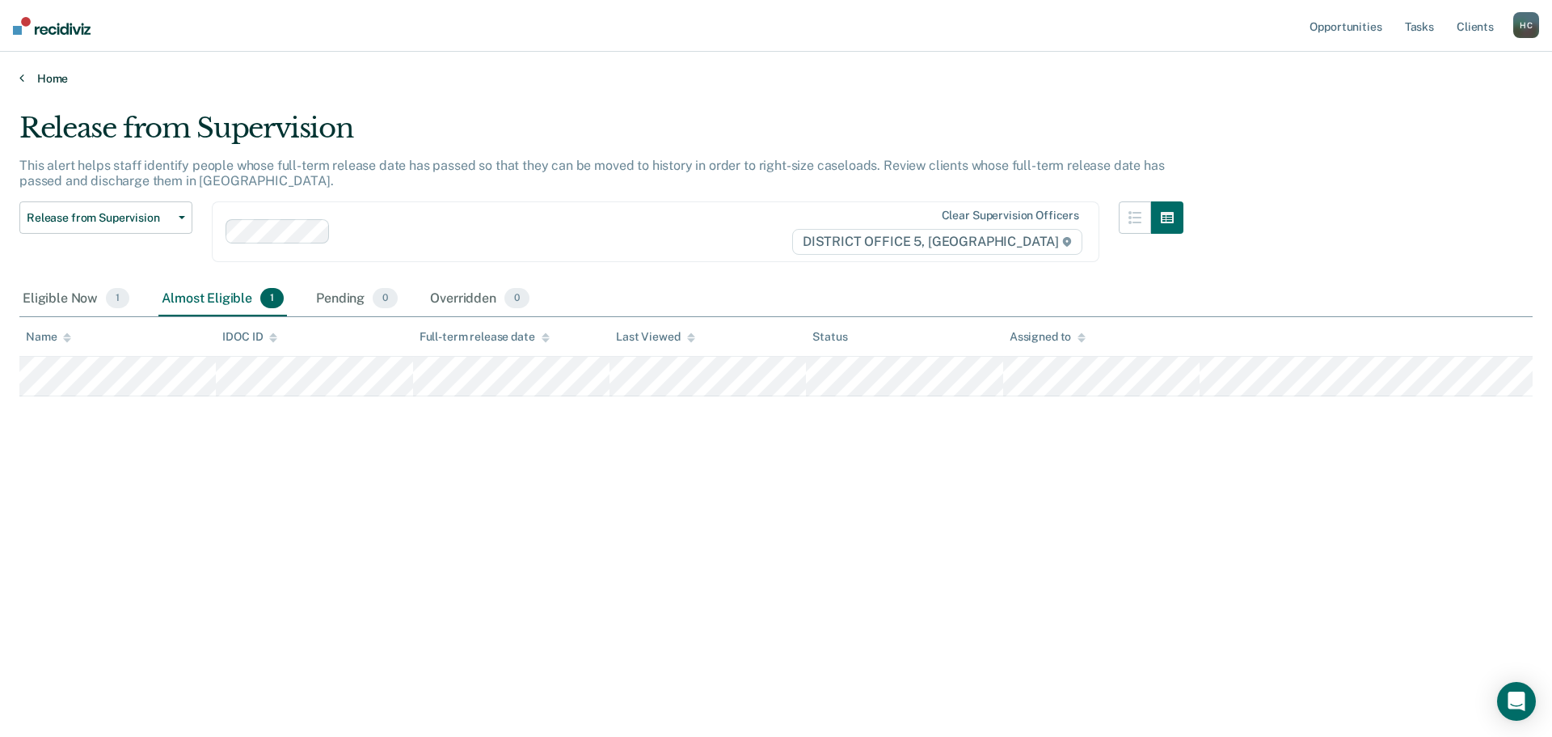
click at [46, 78] on link "Home" at bounding box center [775, 78] width 1513 height 15
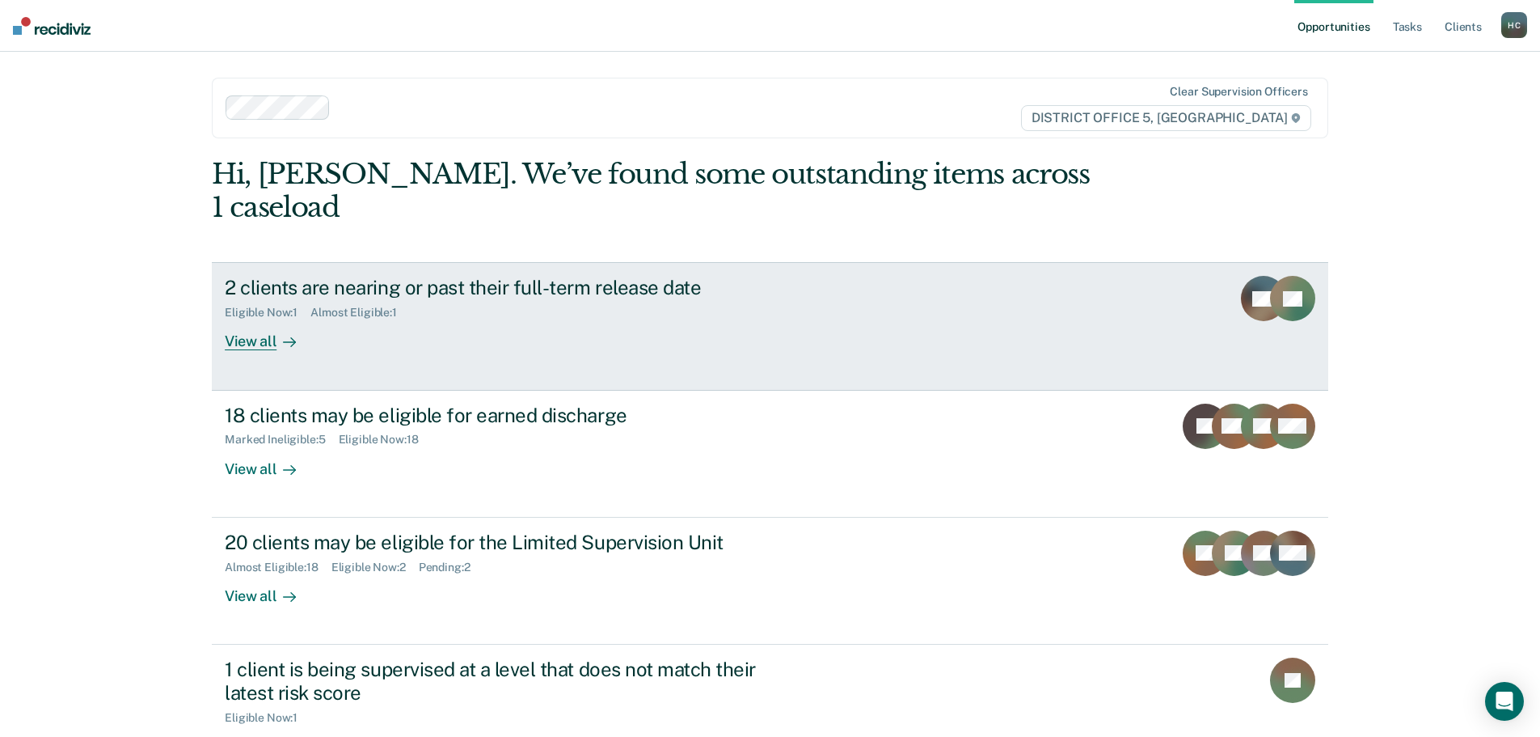
click at [506, 308] on div "2 clients are nearing or past their full-term release date Eligible Now : 1 Alm…" at bounding box center [528, 313] width 606 height 74
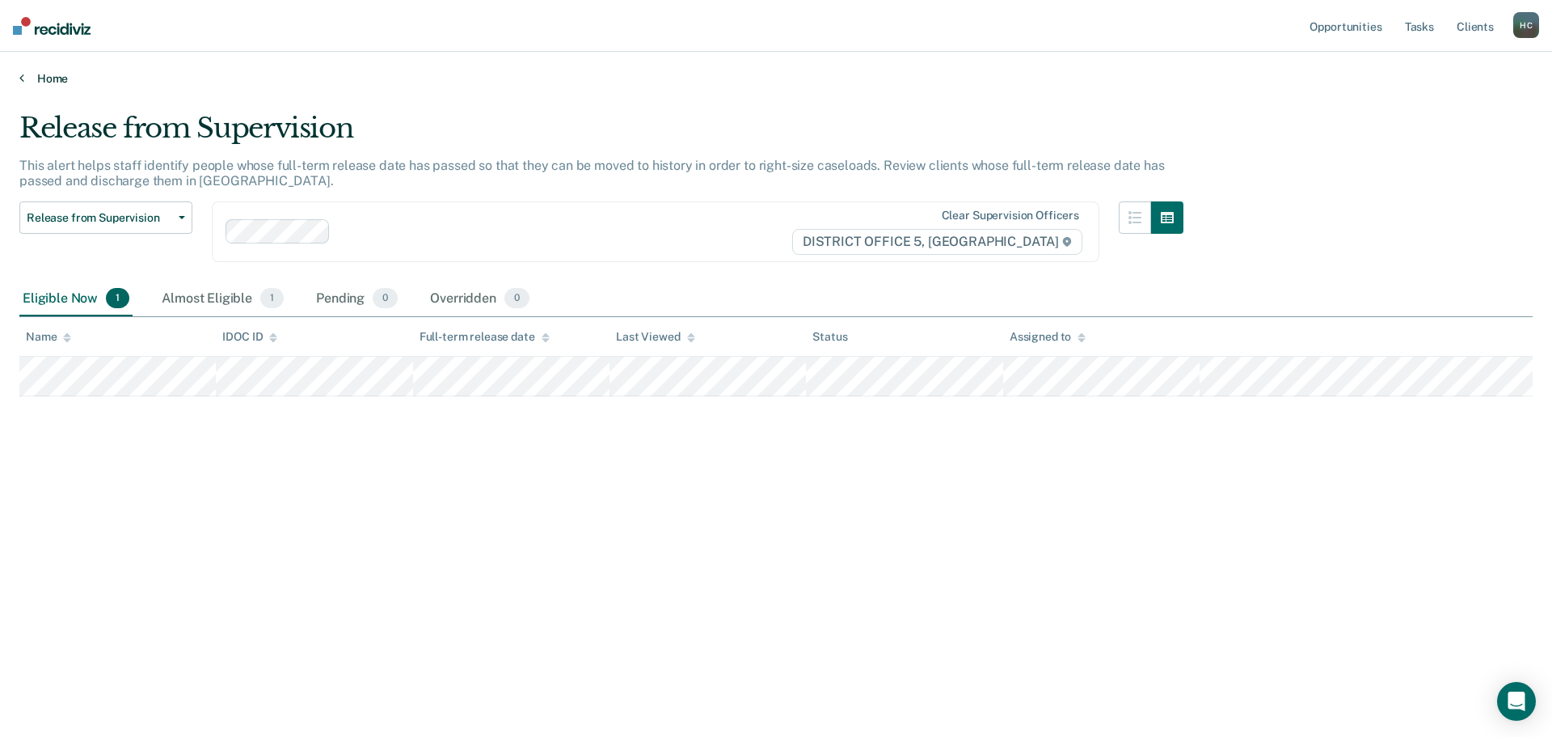
click at [51, 82] on link "Home" at bounding box center [775, 78] width 1513 height 15
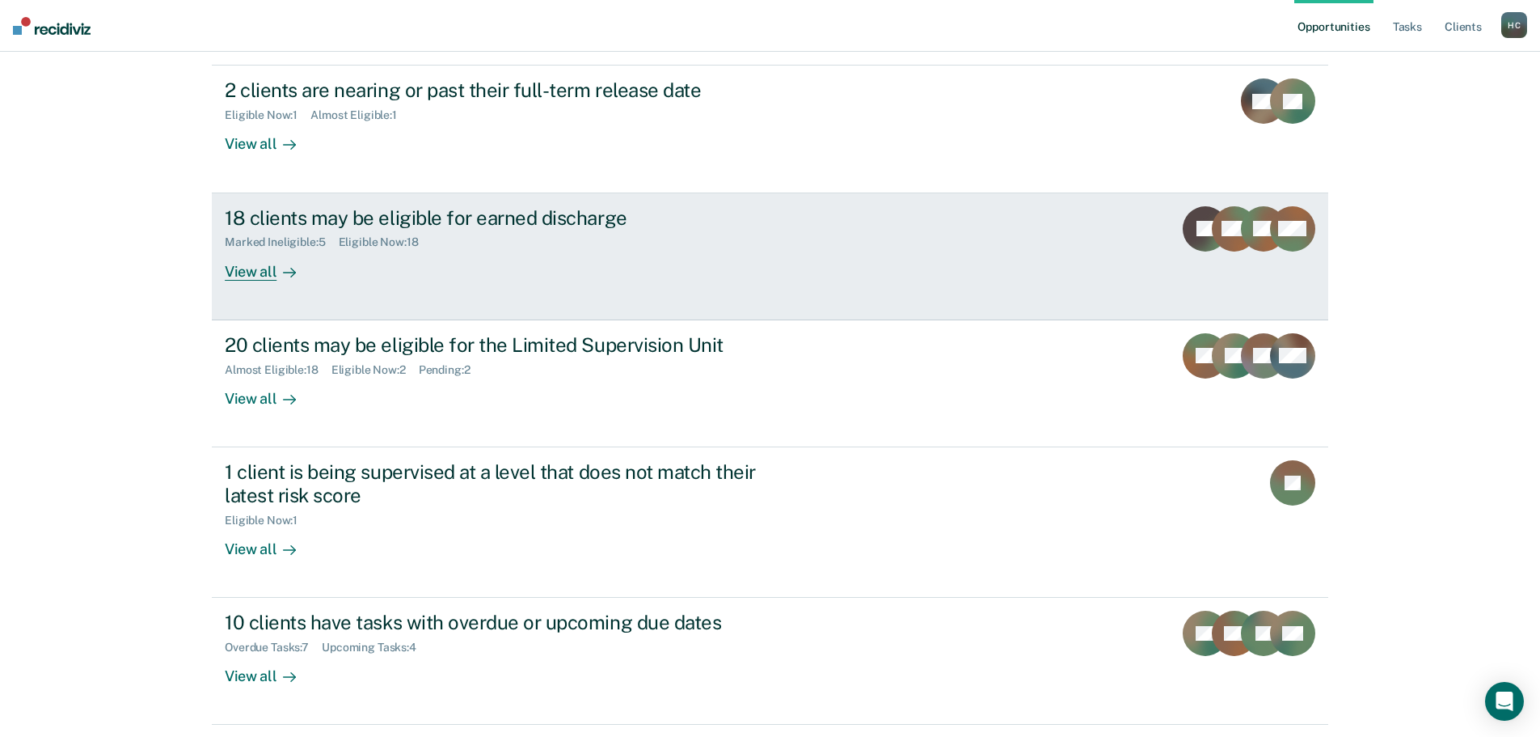
scroll to position [217, 0]
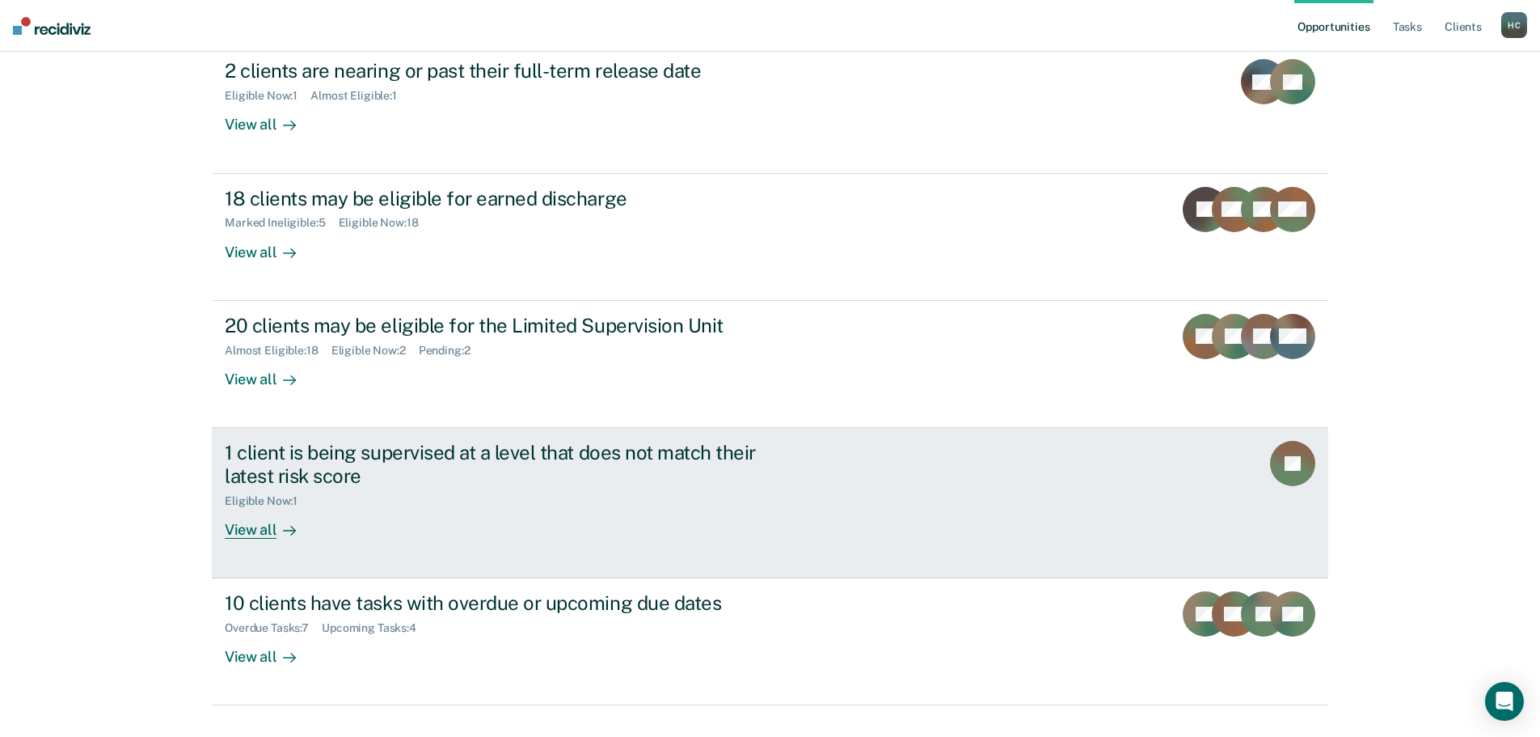
click at [423, 488] on div "Eligible Now : 1" at bounding box center [509, 498] width 568 height 20
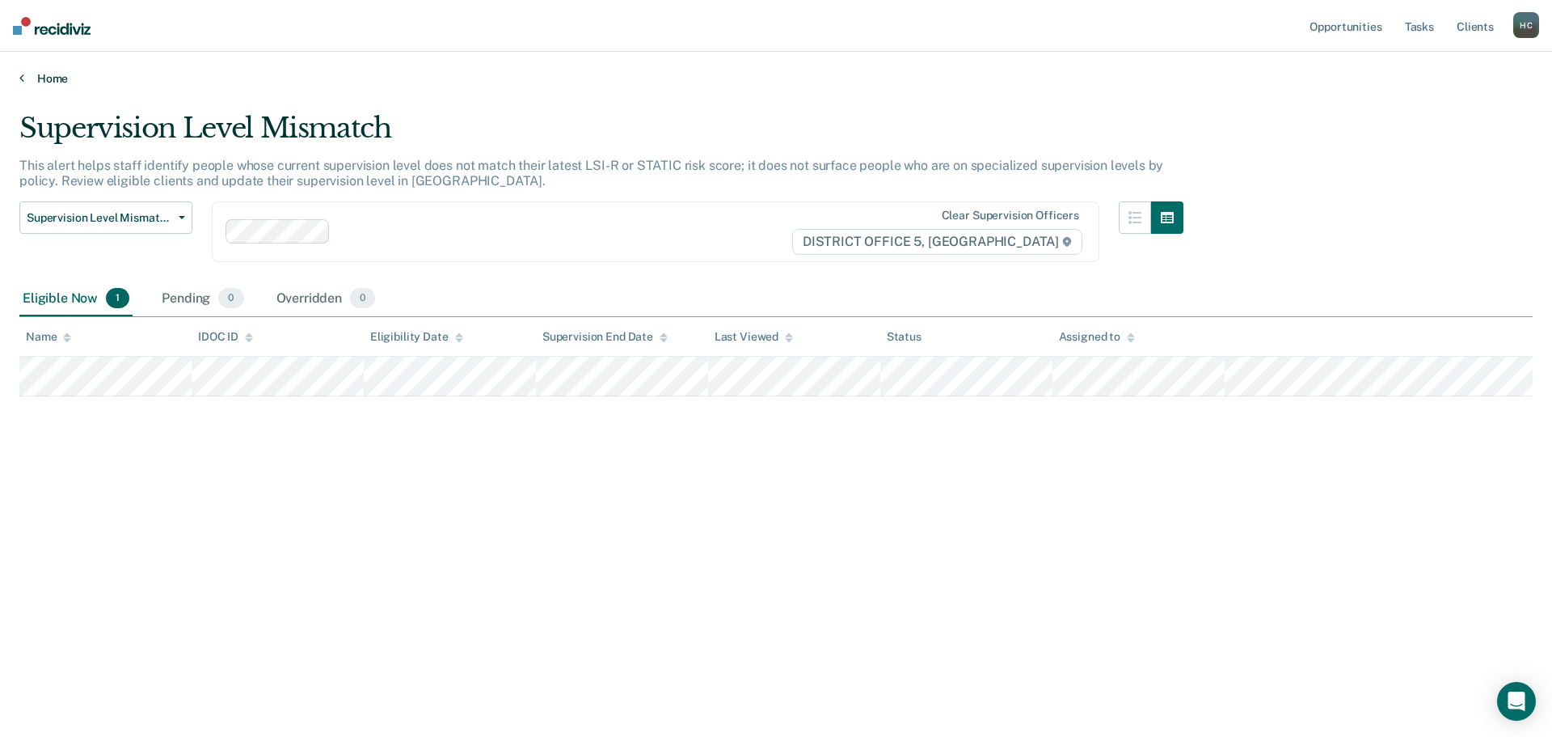
click at [61, 78] on link "Home" at bounding box center [775, 78] width 1513 height 15
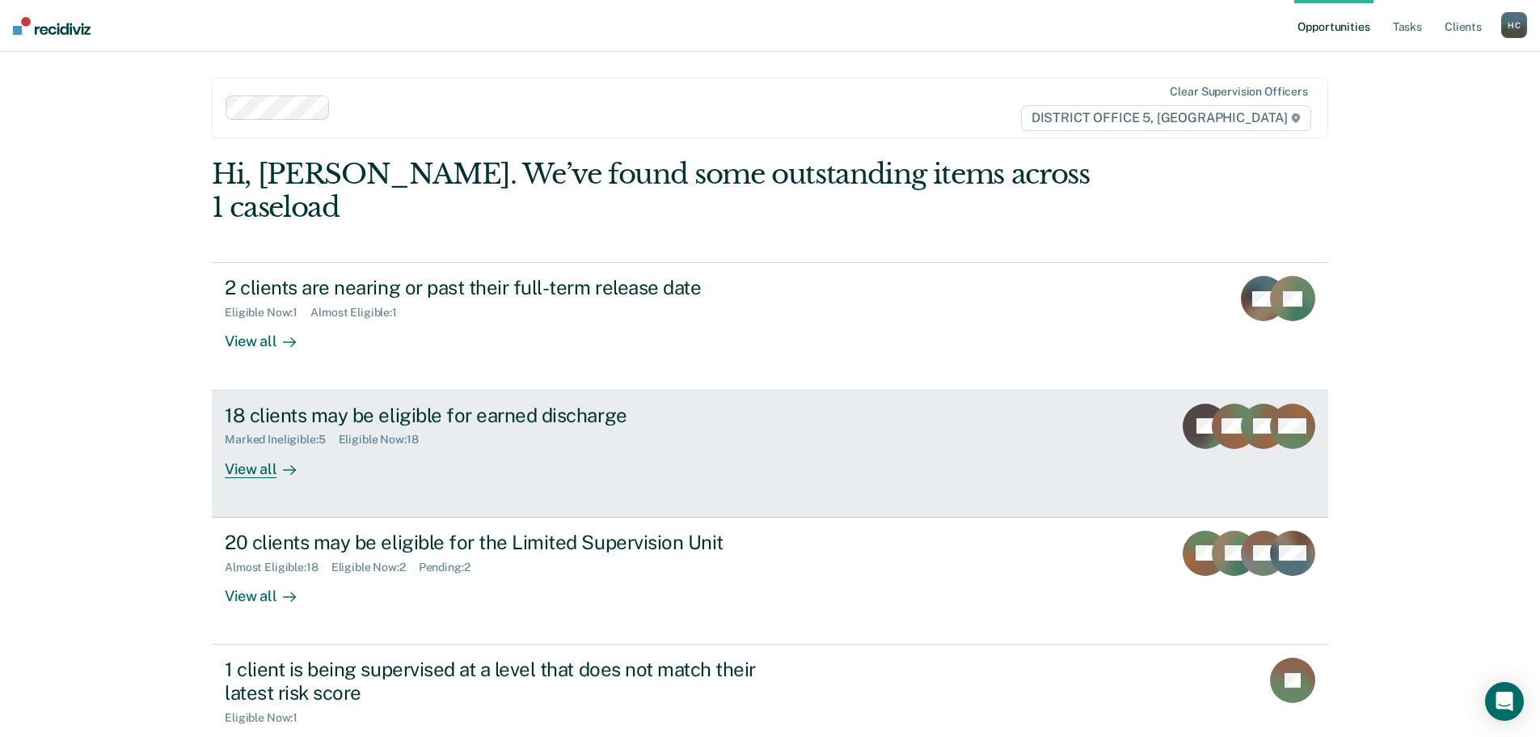
click at [529, 426] on div "Marked Ineligible : 5 Eligible Now : 18" at bounding box center [509, 436] width 568 height 20
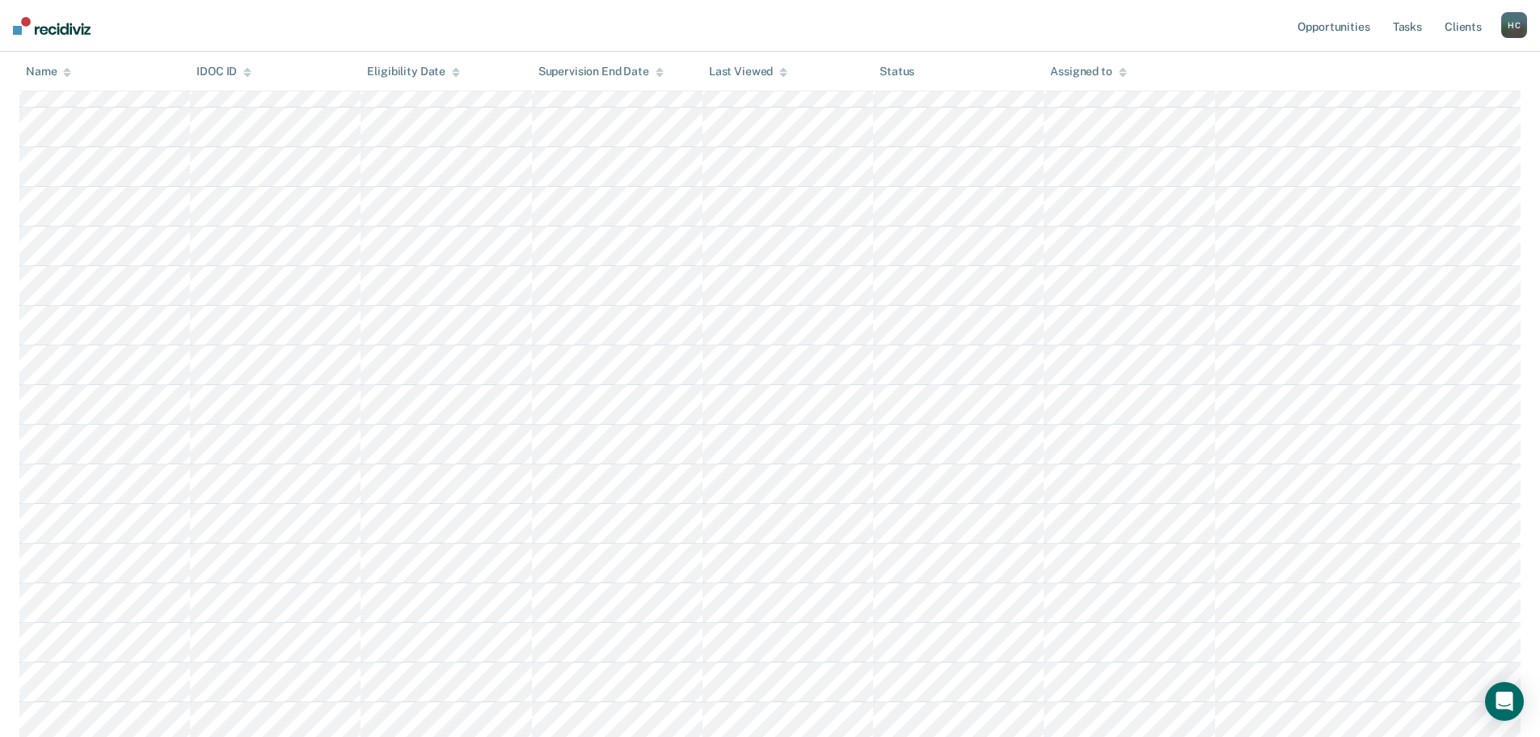
scroll to position [404, 0]
